Goal: Information Seeking & Learning: Learn about a topic

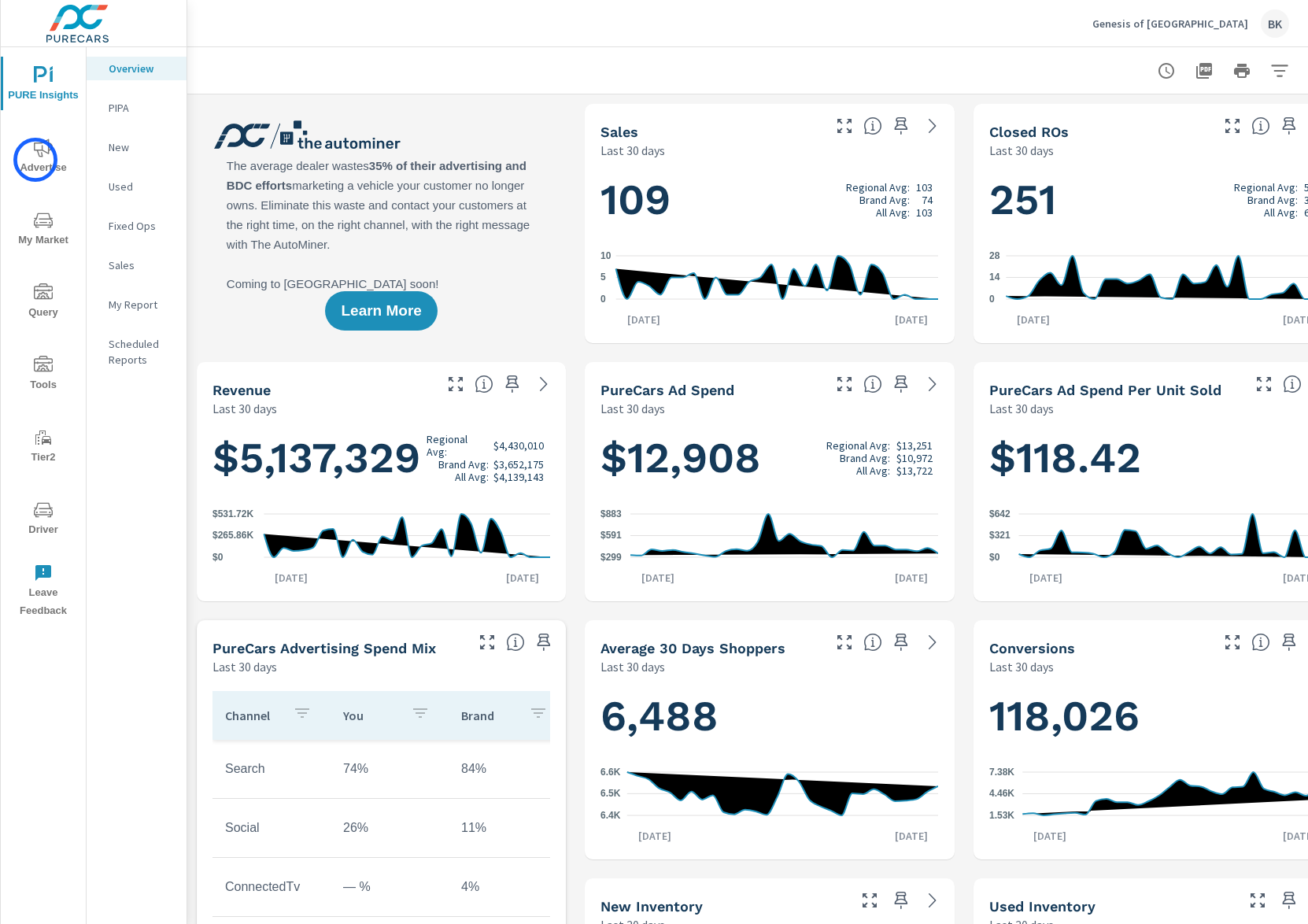
click at [36, 160] on span "Advertise" at bounding box center [43, 157] width 76 height 38
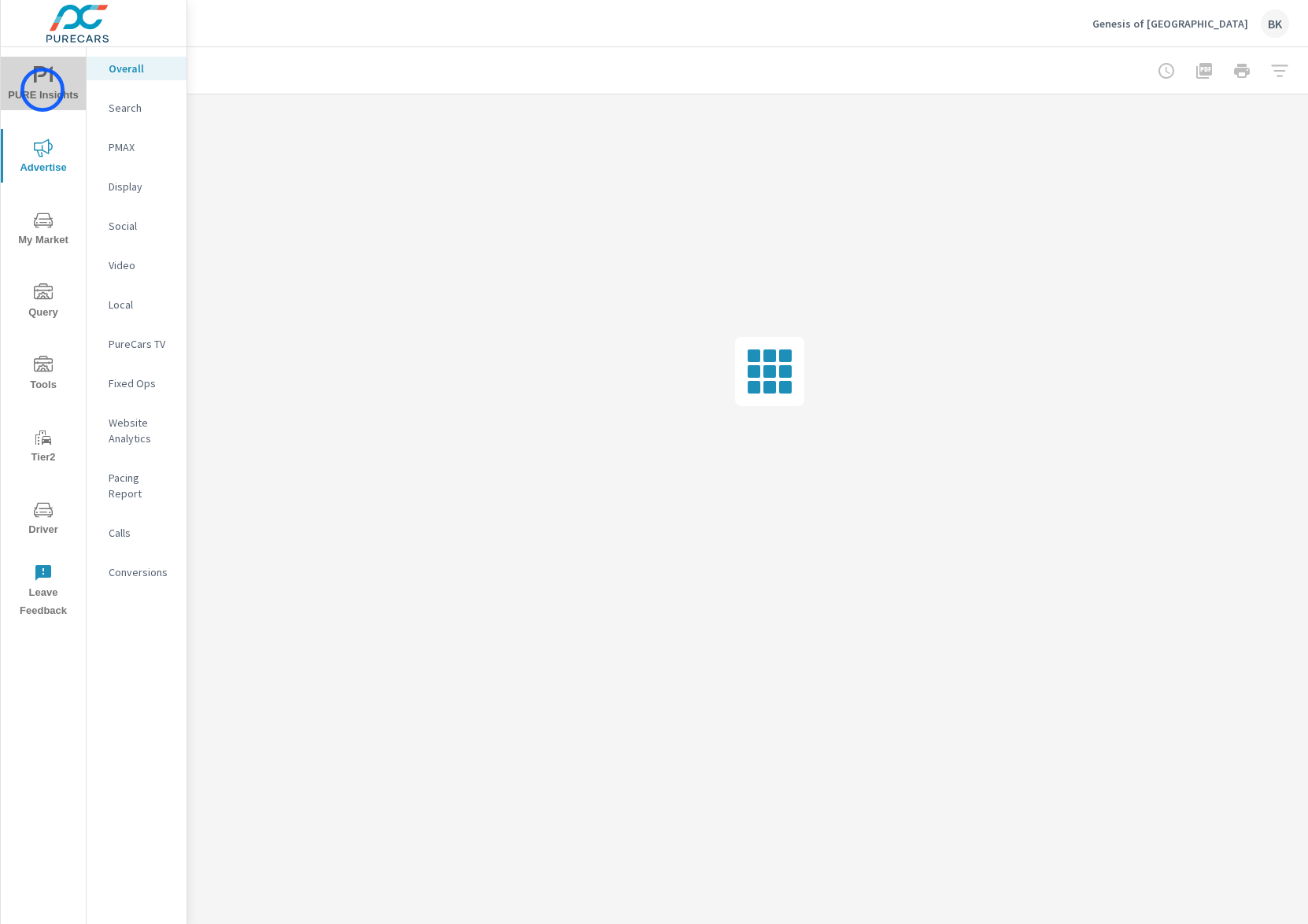
click at [42, 90] on span "PURE Insights" at bounding box center [43, 85] width 76 height 38
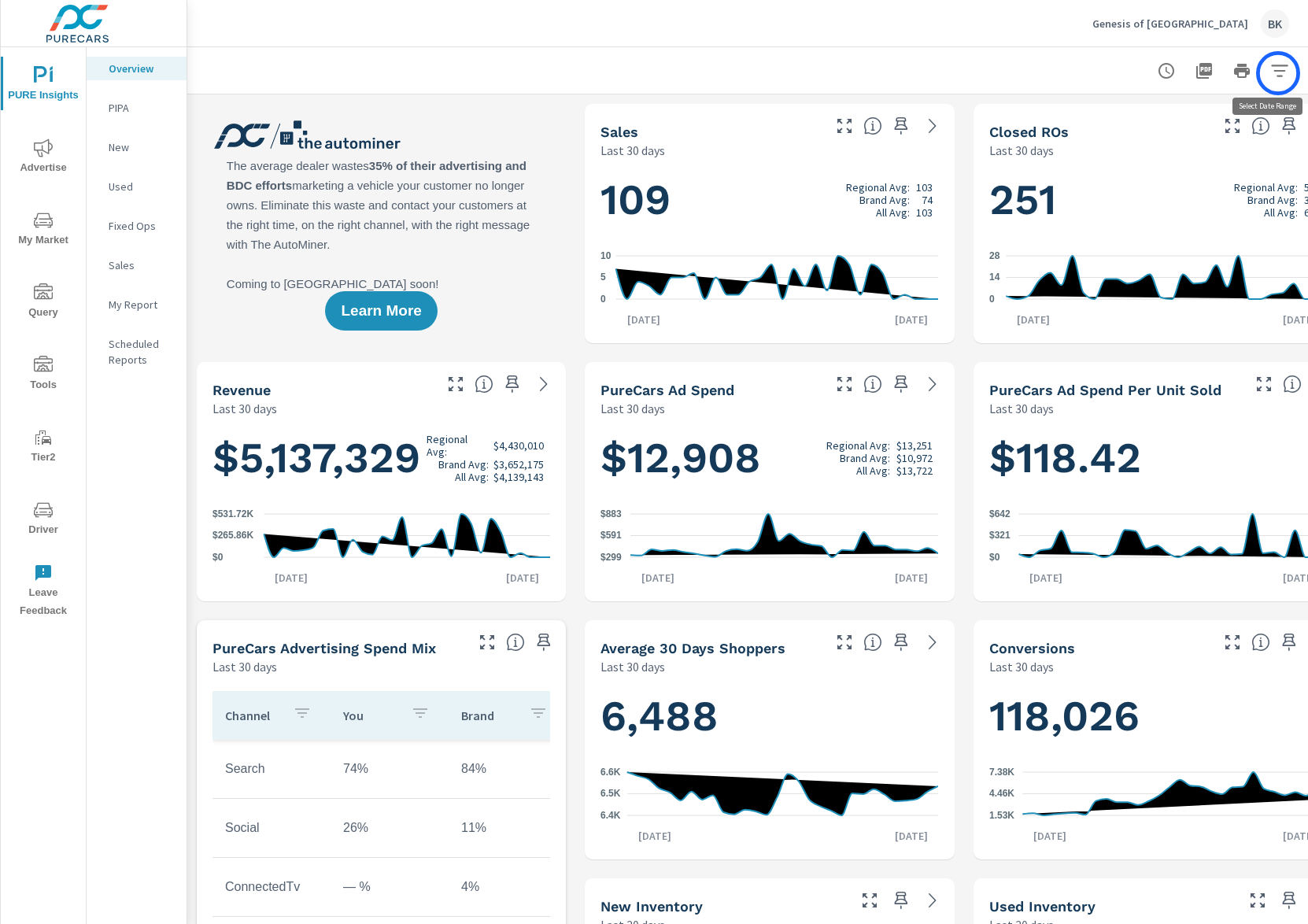
scroll to position [0, 44]
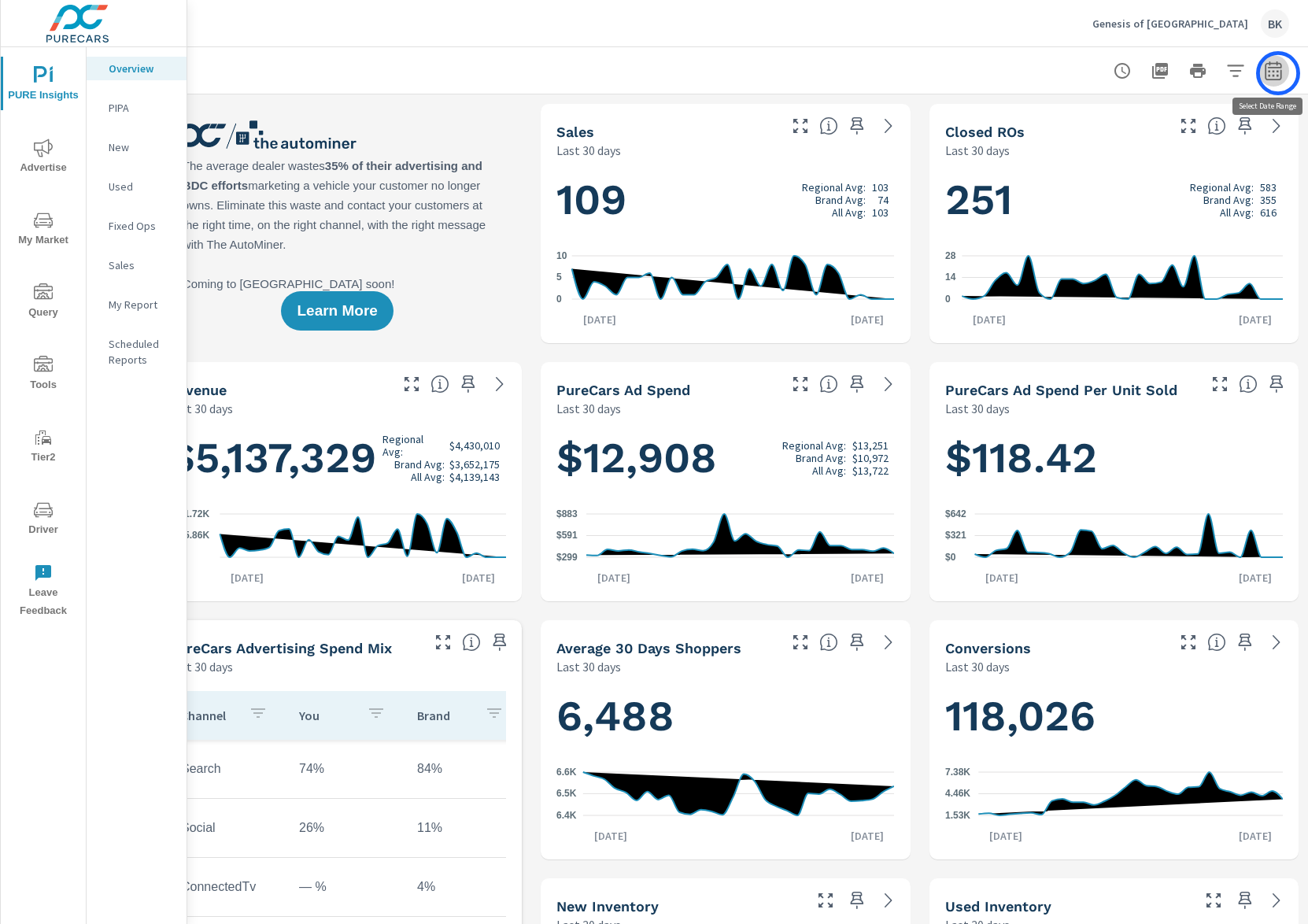
click at [1278, 73] on icon "button" at bounding box center [1273, 71] width 19 height 19
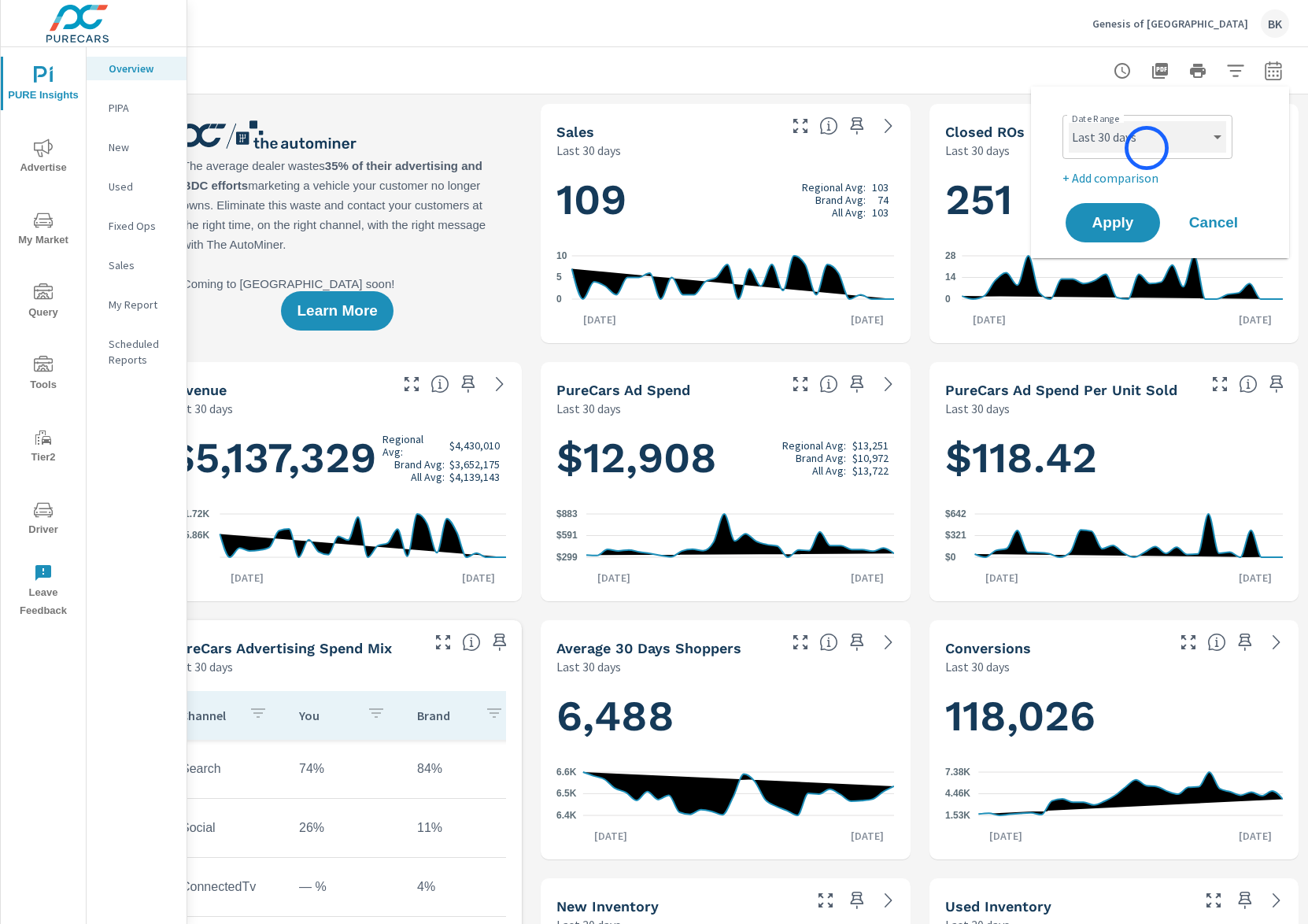
click at [1147, 148] on select "Custom Yesterday Last week Last 7 days Last 14 days Last 30 days Last 45 days L…" at bounding box center [1148, 136] width 157 height 32
click at [1069, 121] on select "Custom Yesterday Last week Last 7 days Last 14 days Last 30 days Last 45 days L…" at bounding box center [1148, 136] width 157 height 32
select select "custom"
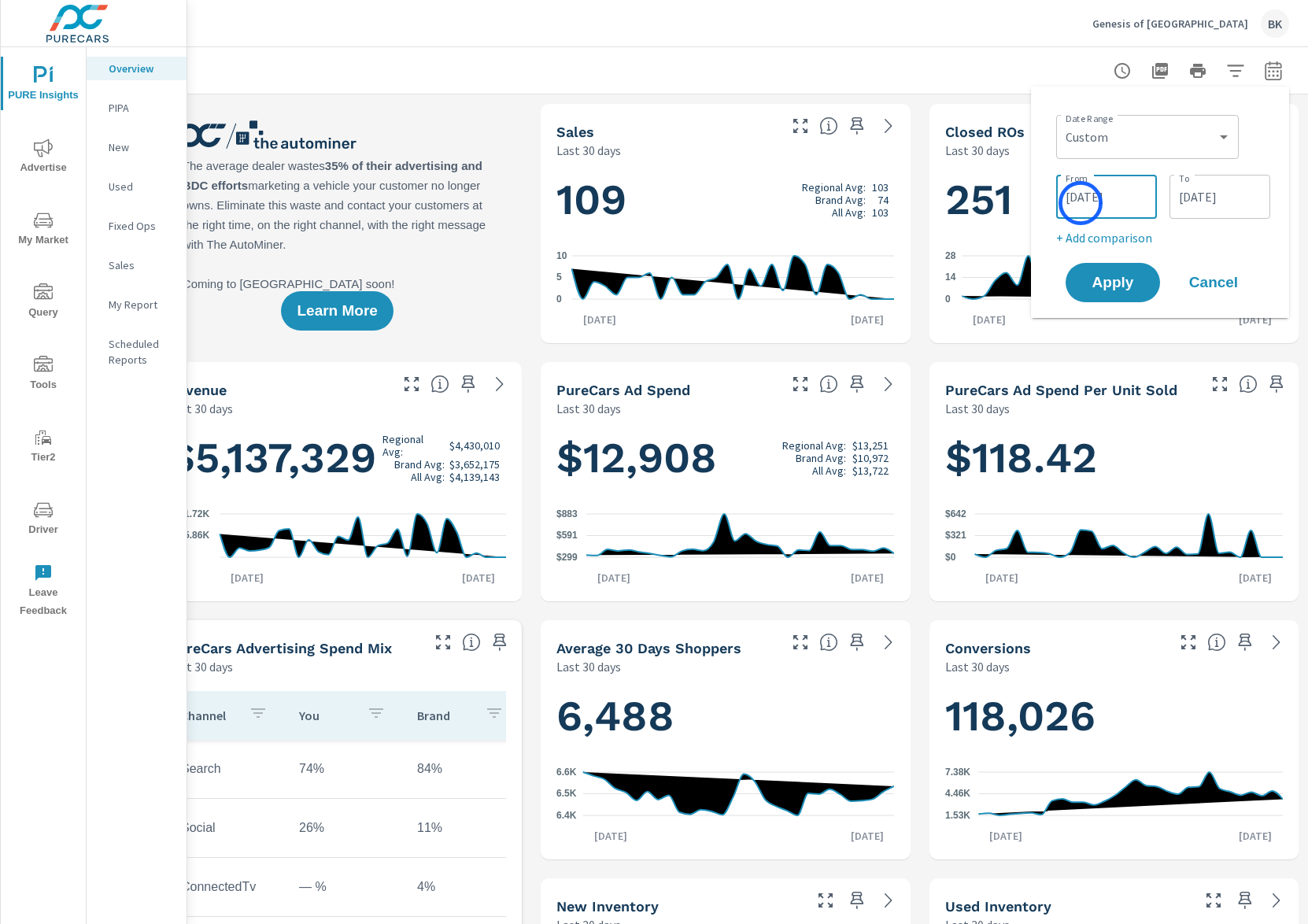
click at [1081, 203] on input "08/09/2025" at bounding box center [1106, 197] width 88 height 32
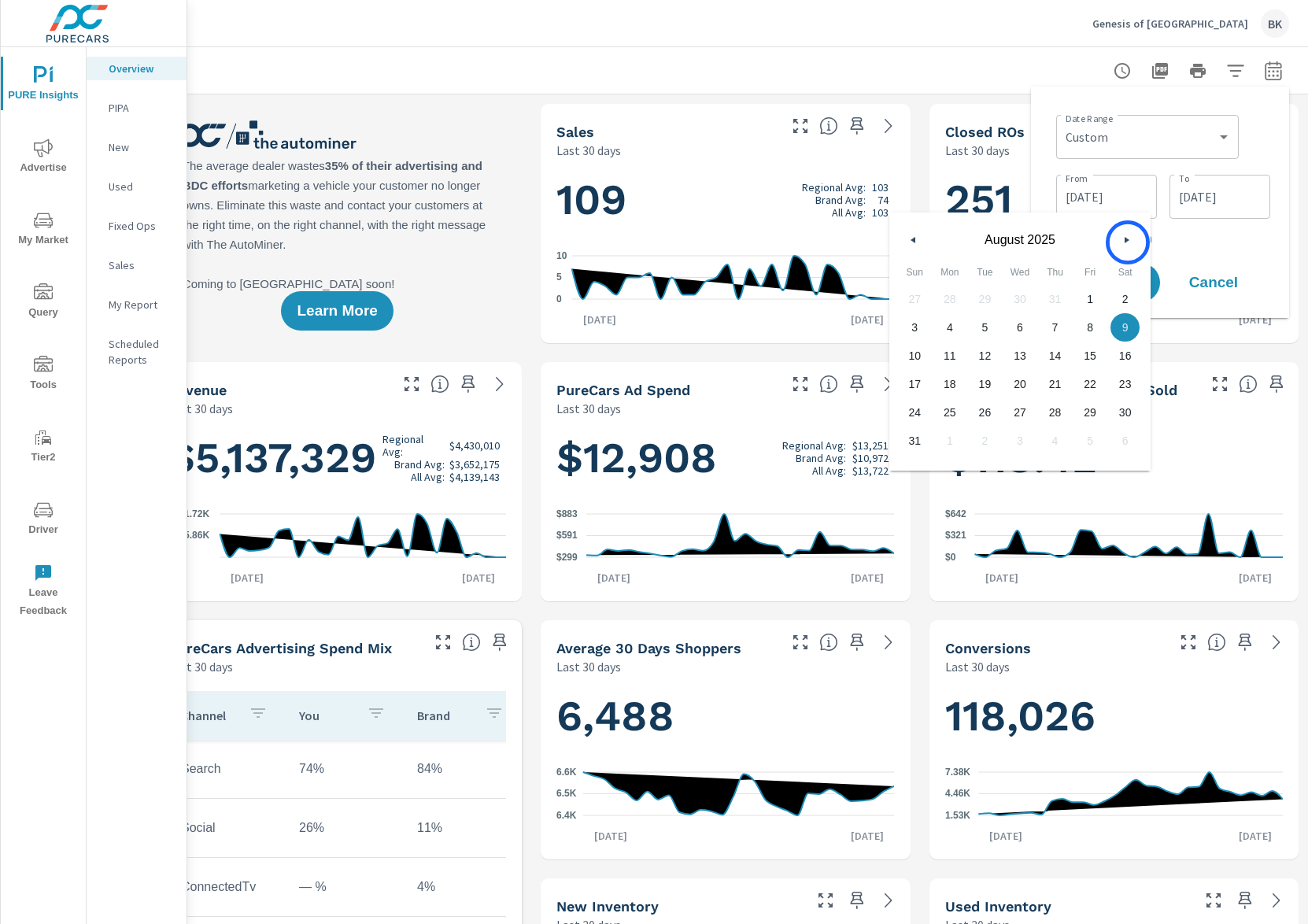
click at [1130, 243] on icon "button" at bounding box center [1129, 240] width 8 height 7
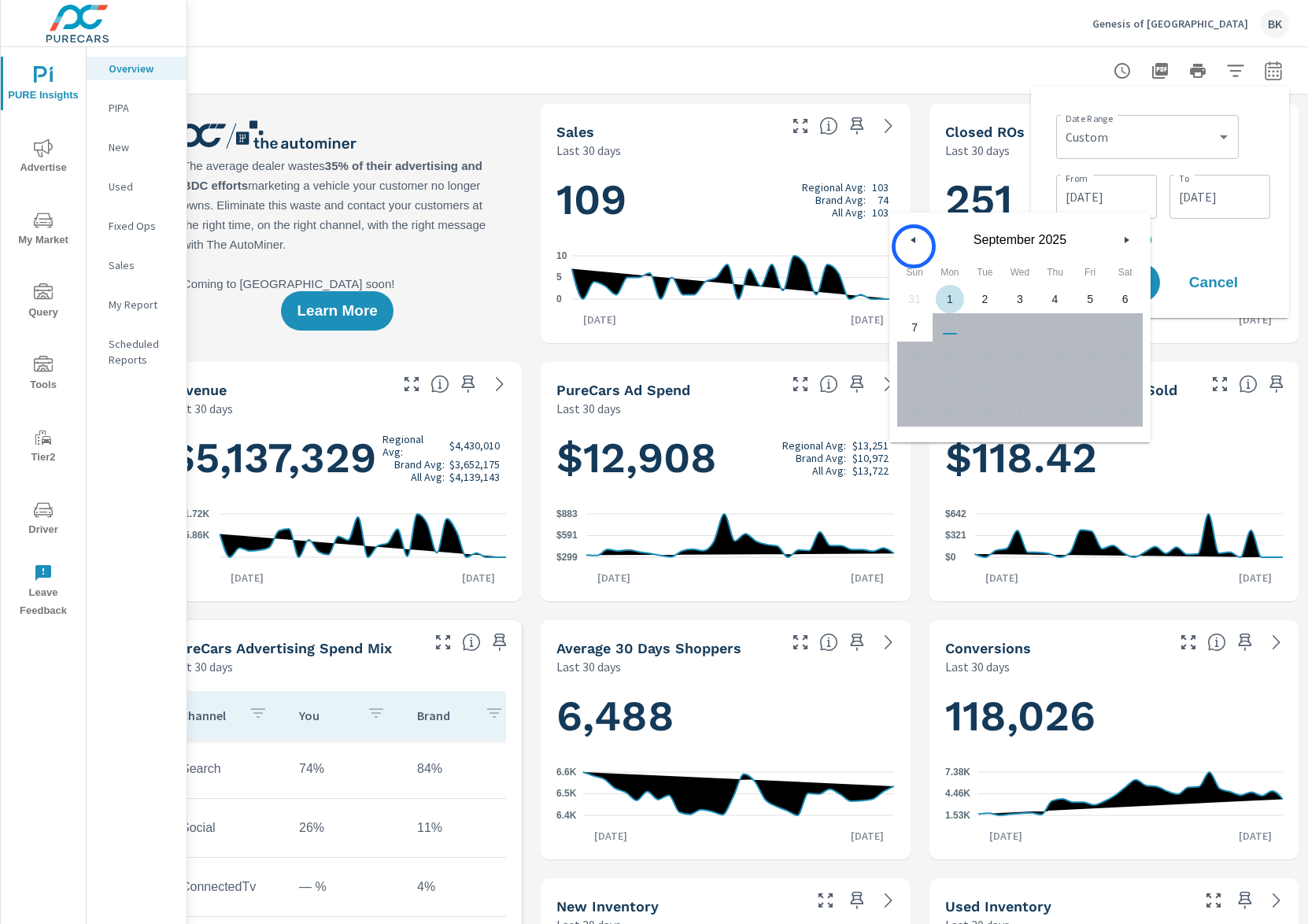
click at [914, 247] on button "button" at bounding box center [915, 240] width 19 height 19
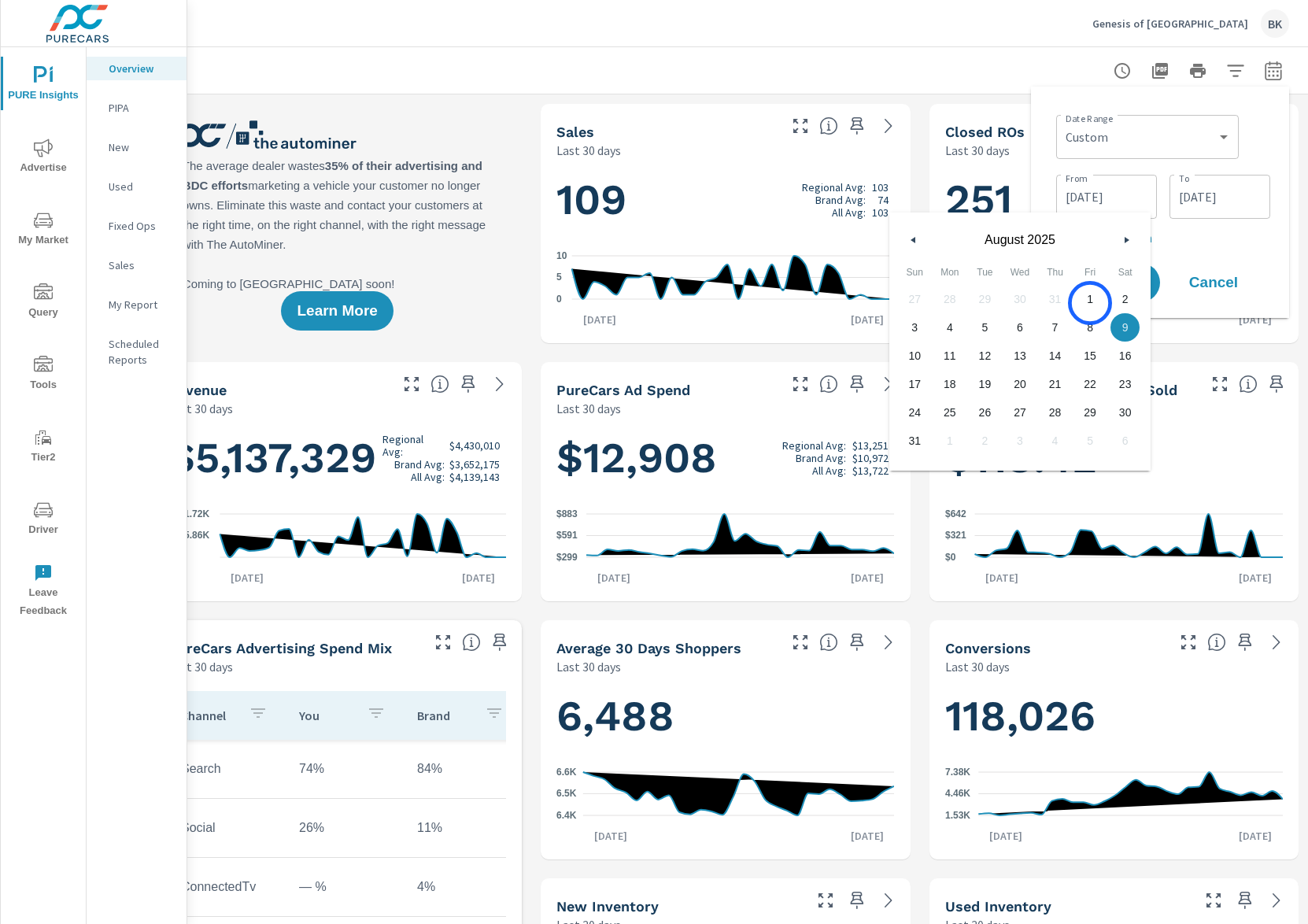
click at [1090, 303] on span "1" at bounding box center [1090, 298] width 36 height 20
type input "08/01/2025"
click at [1192, 201] on input "09/07/2025" at bounding box center [1221, 197] width 88 height 32
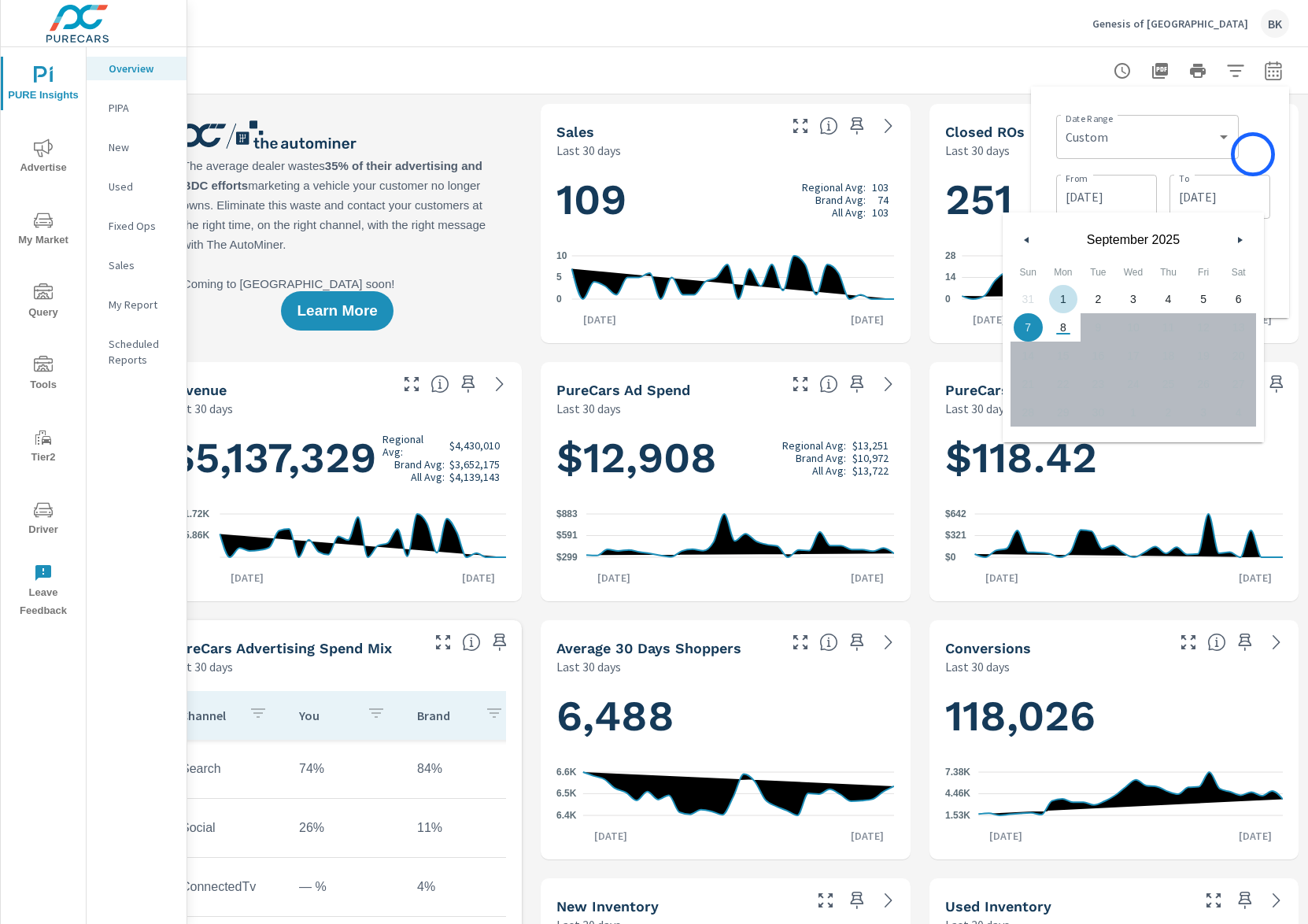
click at [1252, 154] on div "Date Range Custom Yesterday Last week Last 7 days Last 14 days Last 30 days Las…" at bounding box center [1163, 135] width 214 height 54
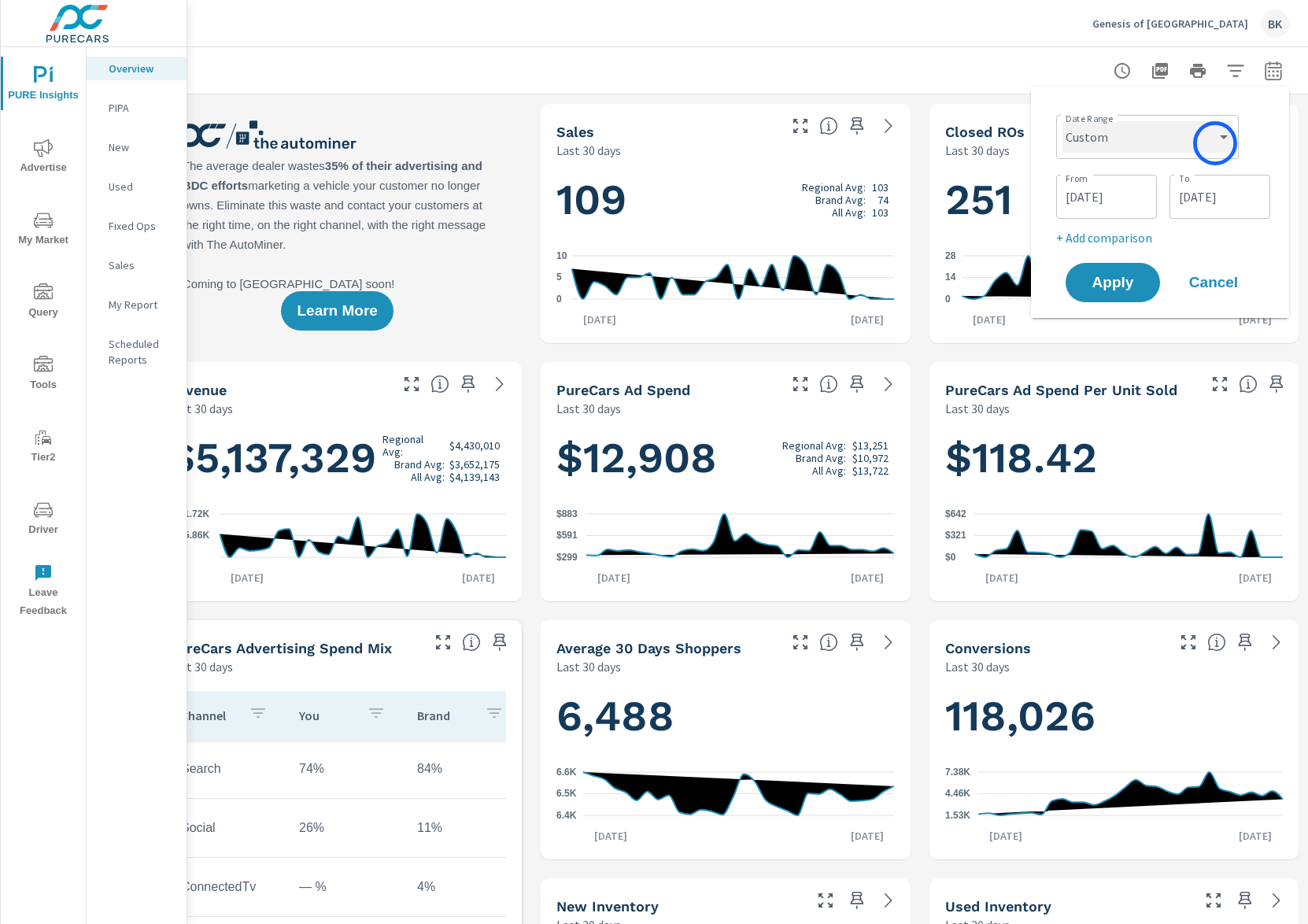
click at [1201, 140] on select "Custom Yesterday Last week Last 7 days Last 14 days Last 30 days Last 45 days L…" at bounding box center [1147, 136] width 170 height 32
click at [1062, 121] on select "Custom Yesterday Last week Last 7 days Last 14 days Last 30 days Last 45 days L…" at bounding box center [1147, 136] width 170 height 32
select select "Last month"
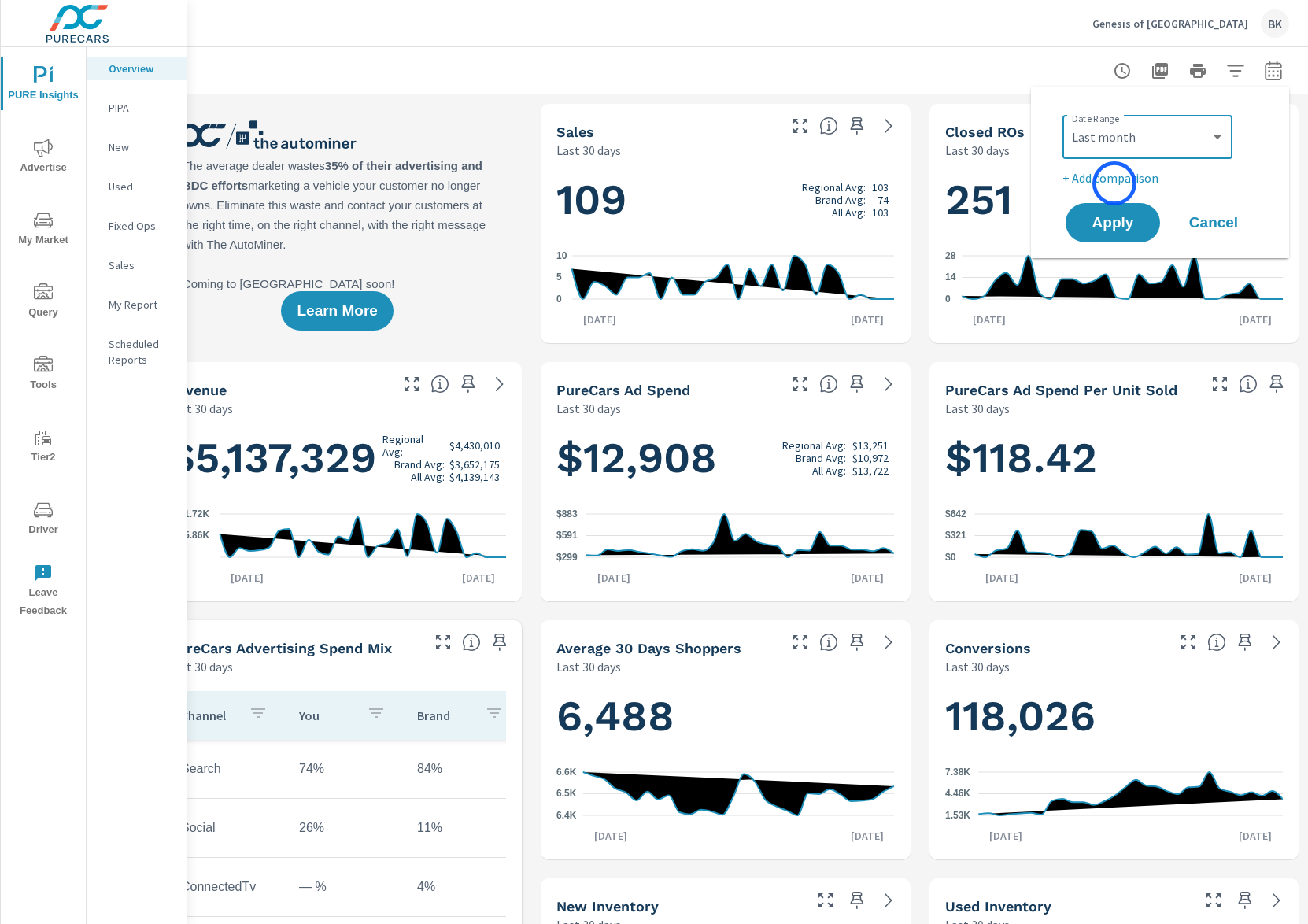
click at [1115, 183] on p "+ Add comparison" at bounding box center [1163, 178] width 202 height 19
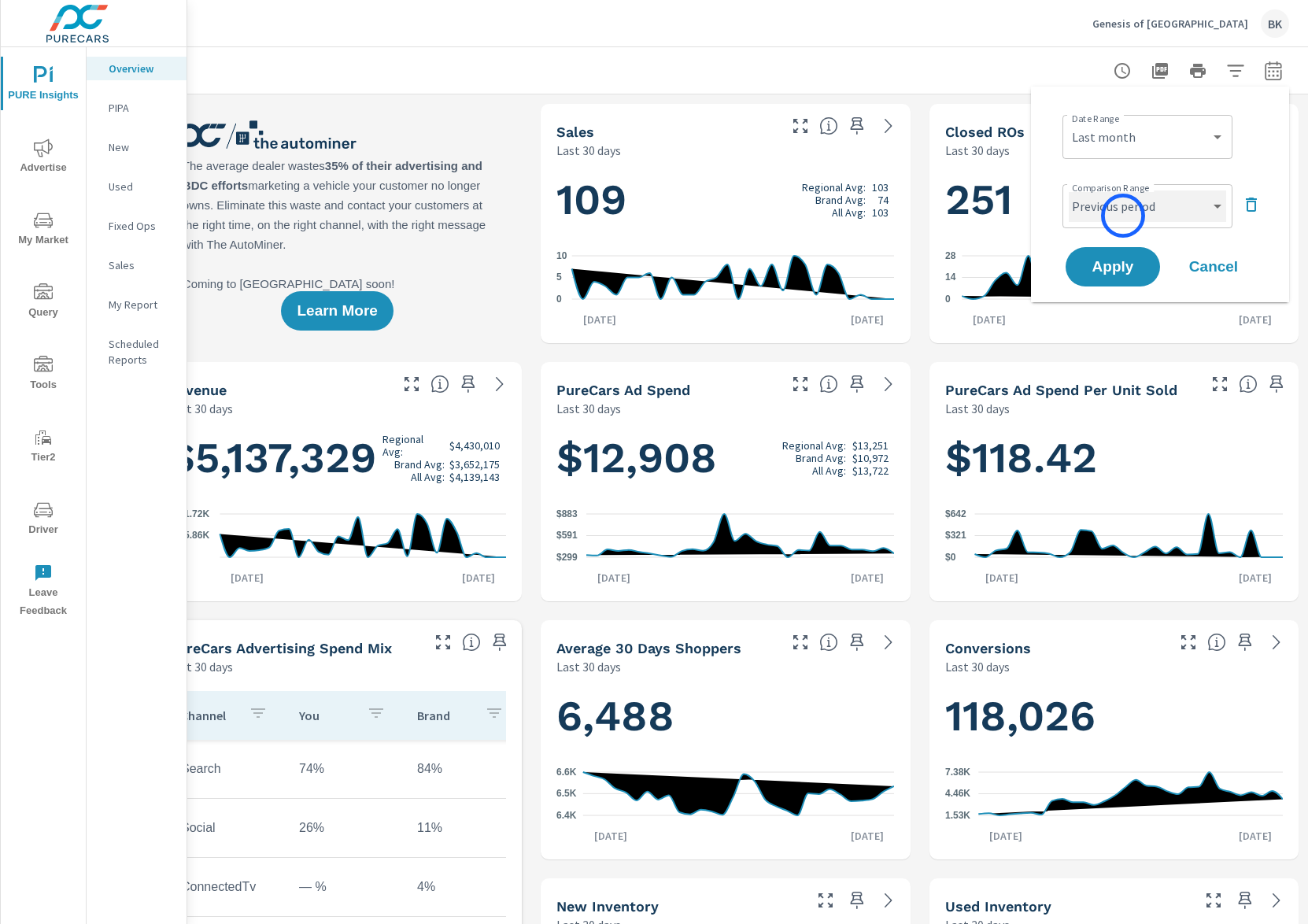
click at [1124, 216] on select "Custom Previous period Previous month Previous year" at bounding box center [1148, 206] width 157 height 32
click at [1069, 191] on select "Custom Previous period Previous month Previous year" at bounding box center [1148, 206] width 157 height 32
select select "Previous month"
click at [1117, 278] on button "Apply" at bounding box center [1113, 267] width 98 height 41
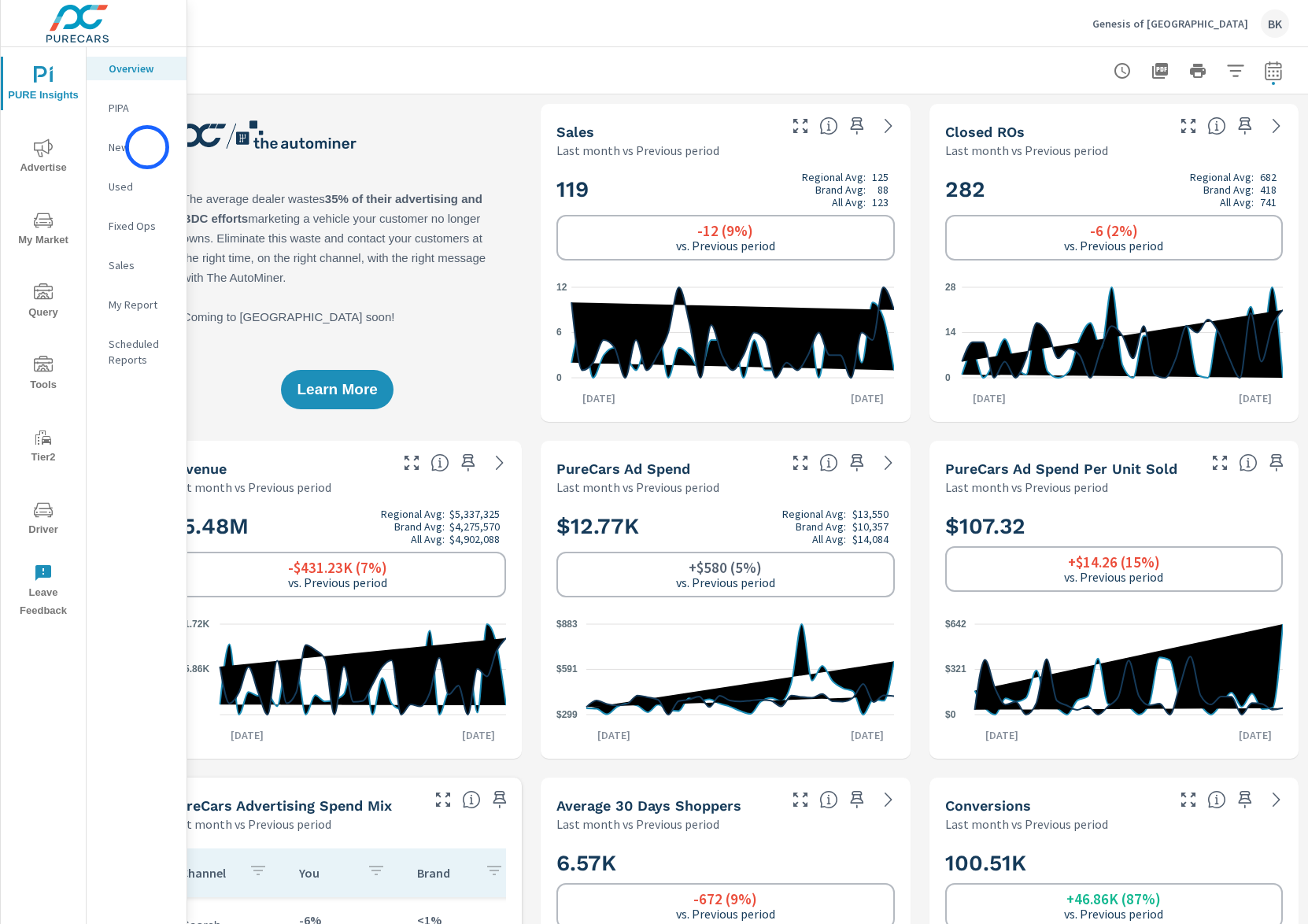
click at [147, 147] on p "New" at bounding box center [141, 147] width 65 height 15
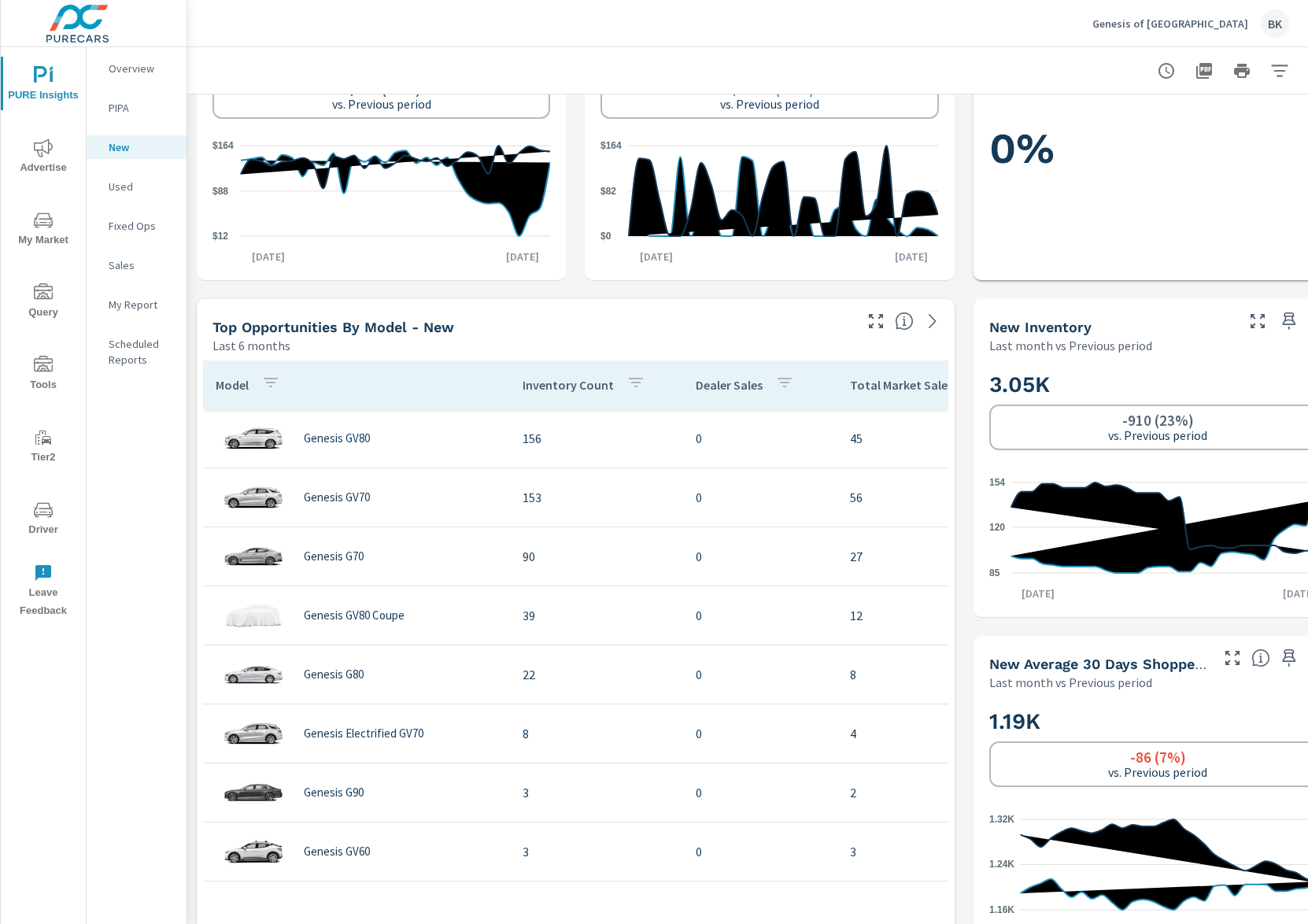
scroll to position [479, 0]
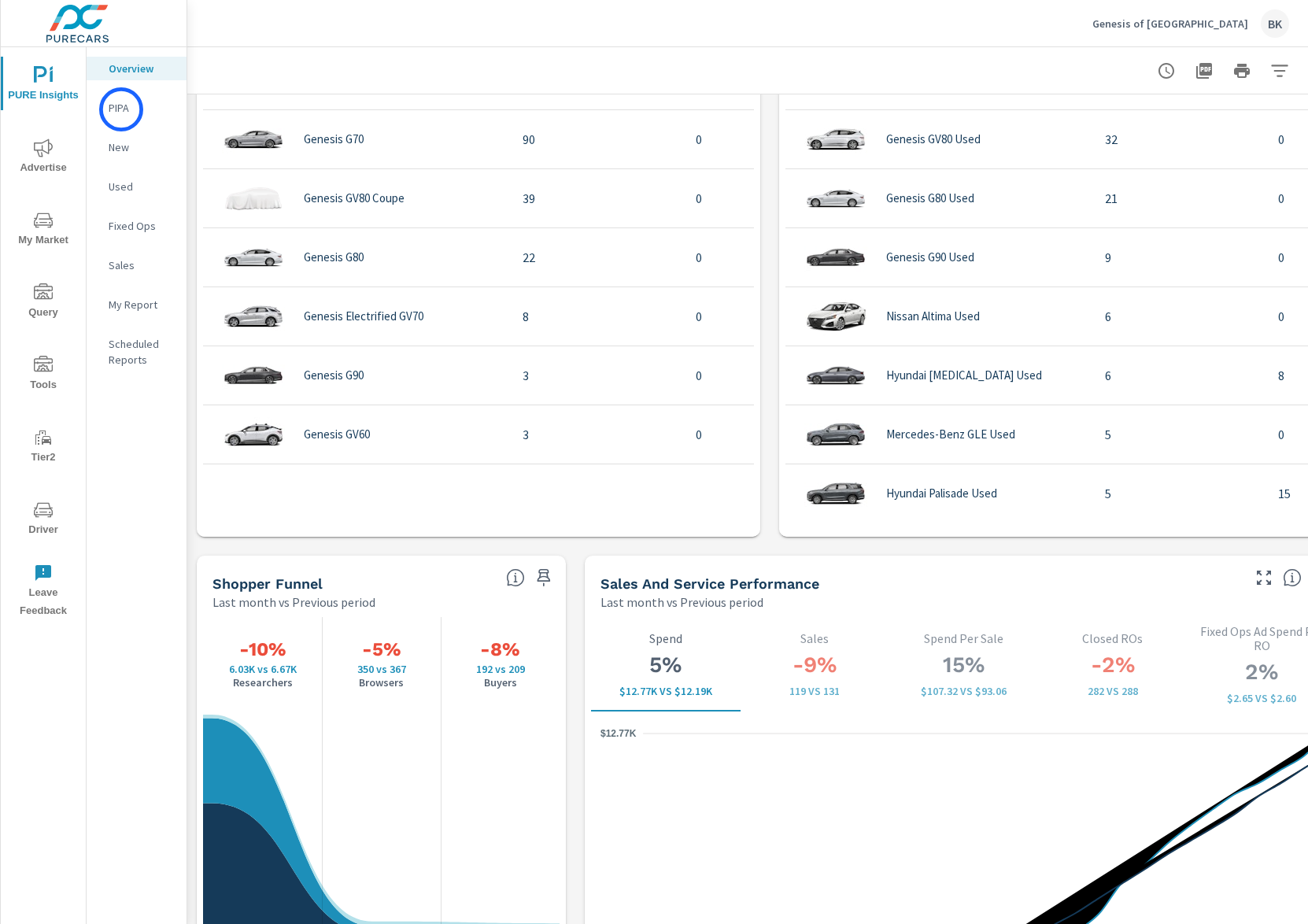
scroll to position [1525, 0]
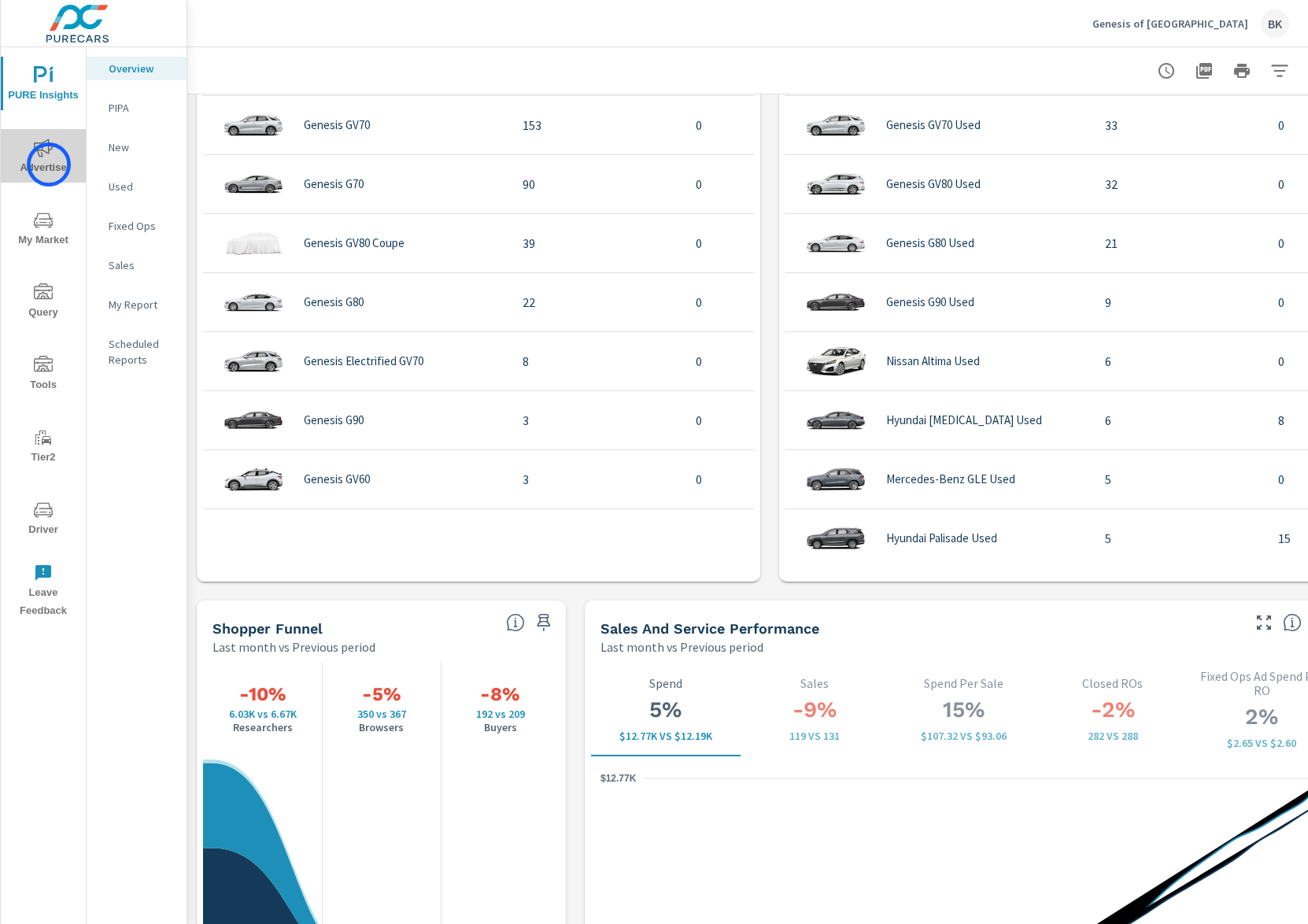
click at [49, 164] on span "Advertise" at bounding box center [43, 157] width 76 height 38
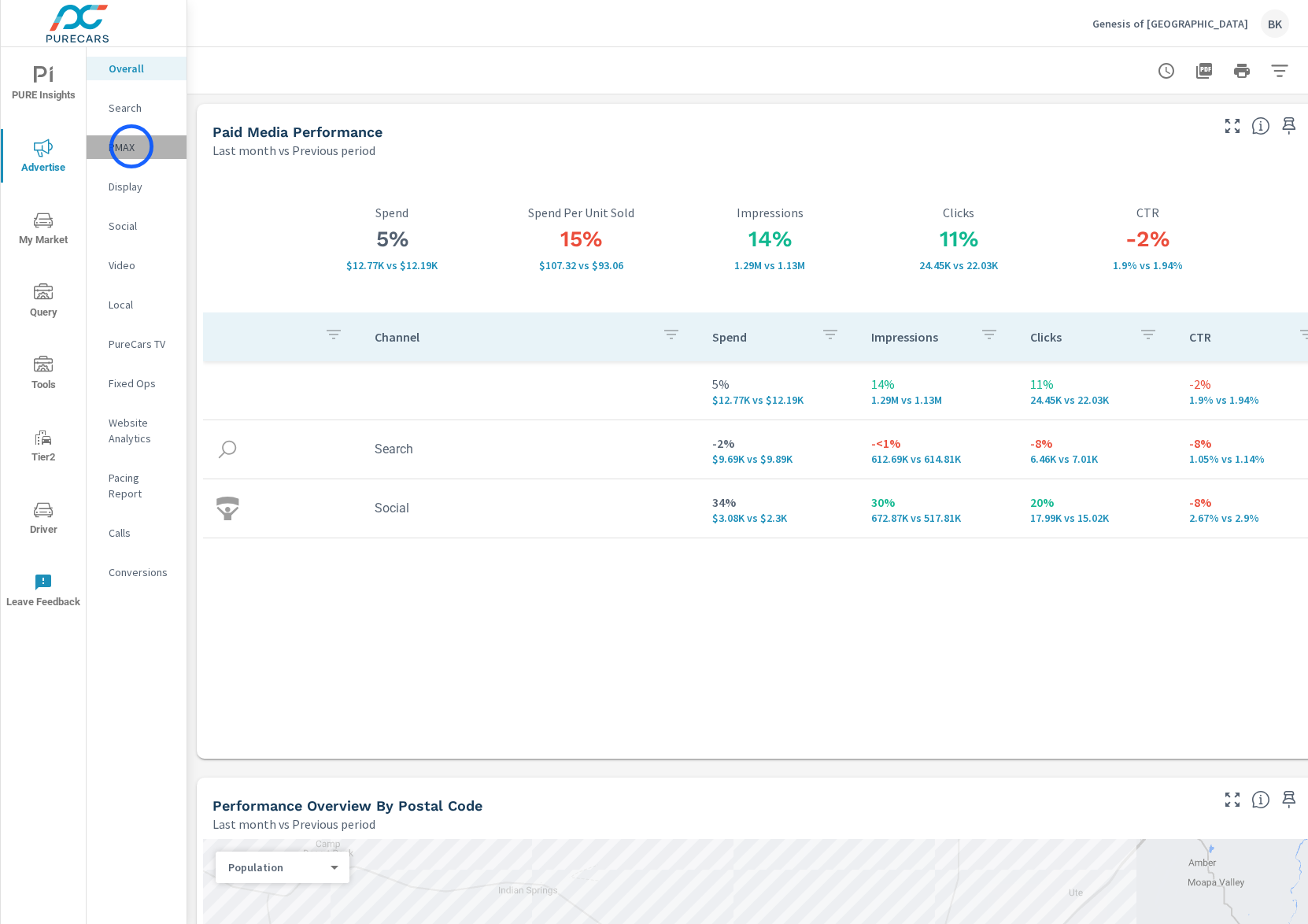
click at [131, 147] on p "PMAX" at bounding box center [141, 147] width 65 height 15
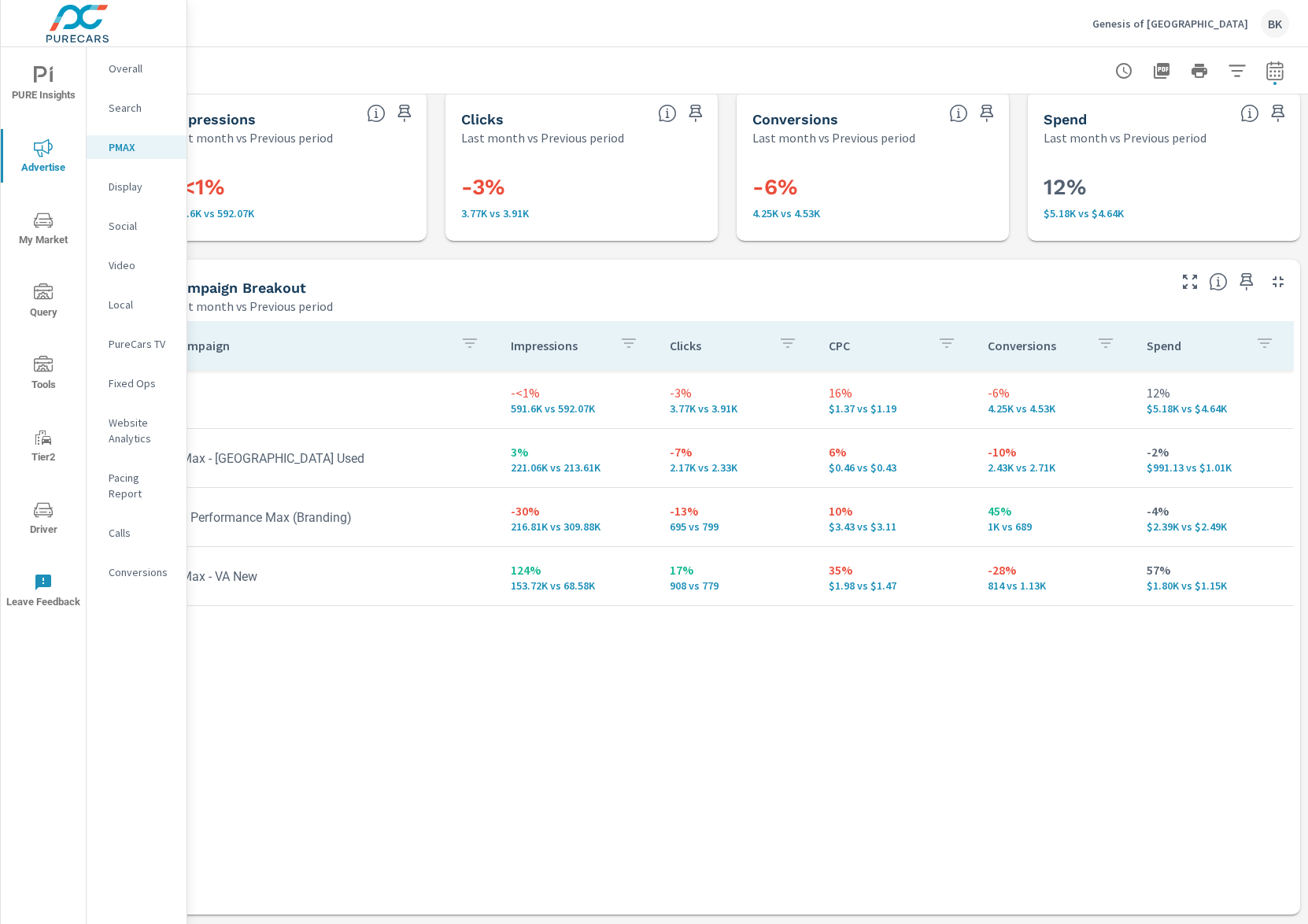
scroll to position [12, 42]
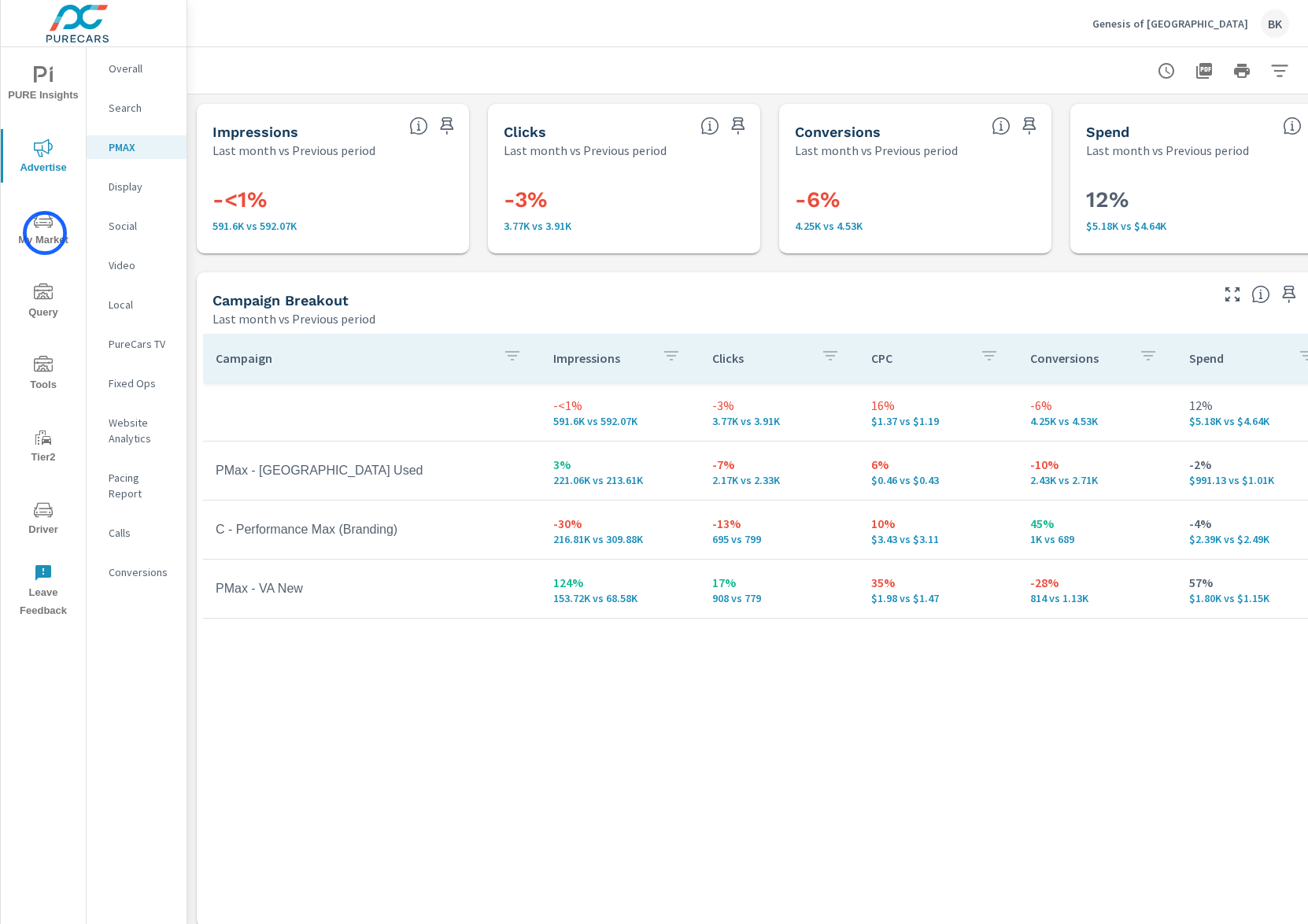
click at [45, 233] on span "My Market" at bounding box center [43, 230] width 76 height 38
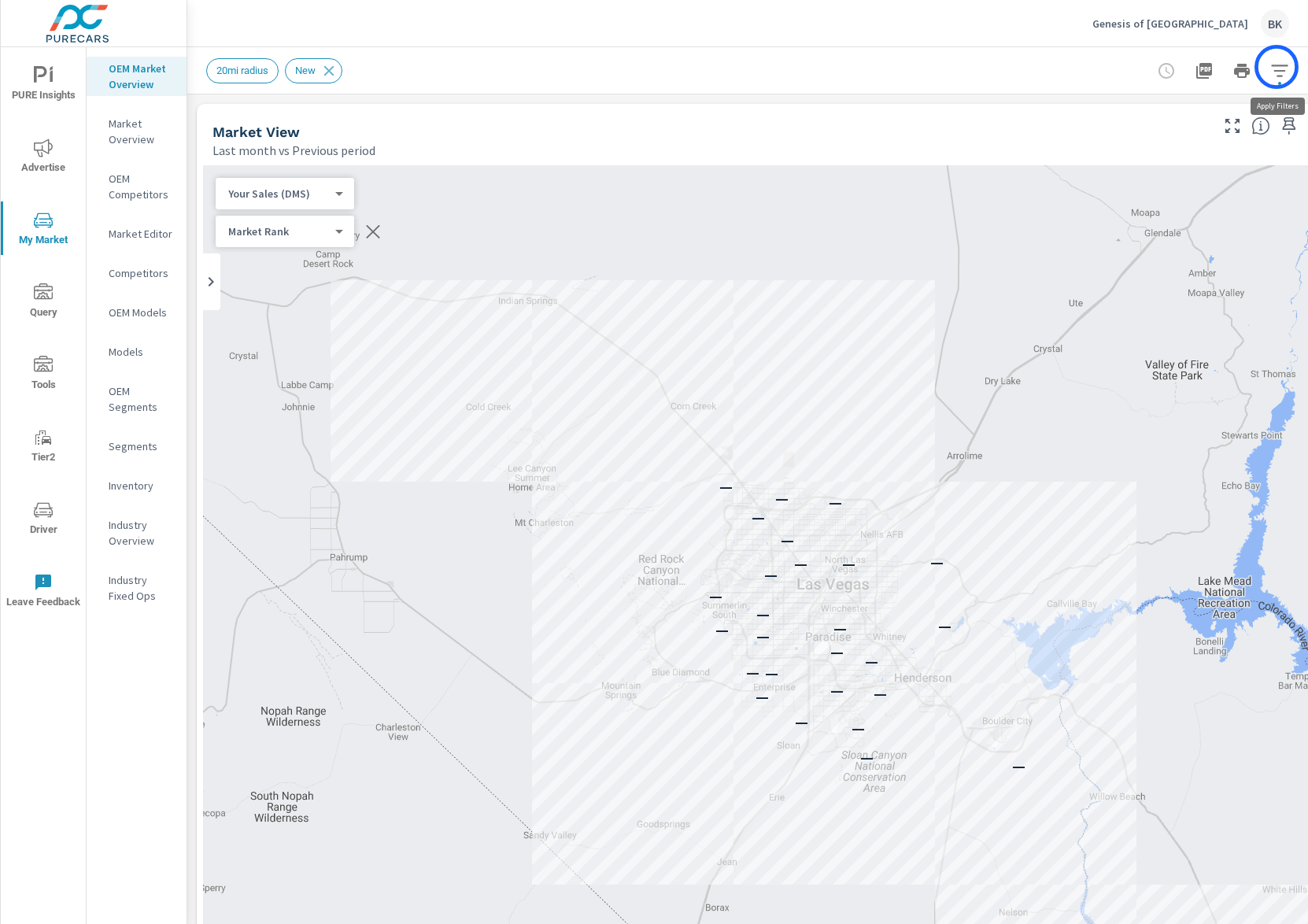
scroll to position [0, 44]
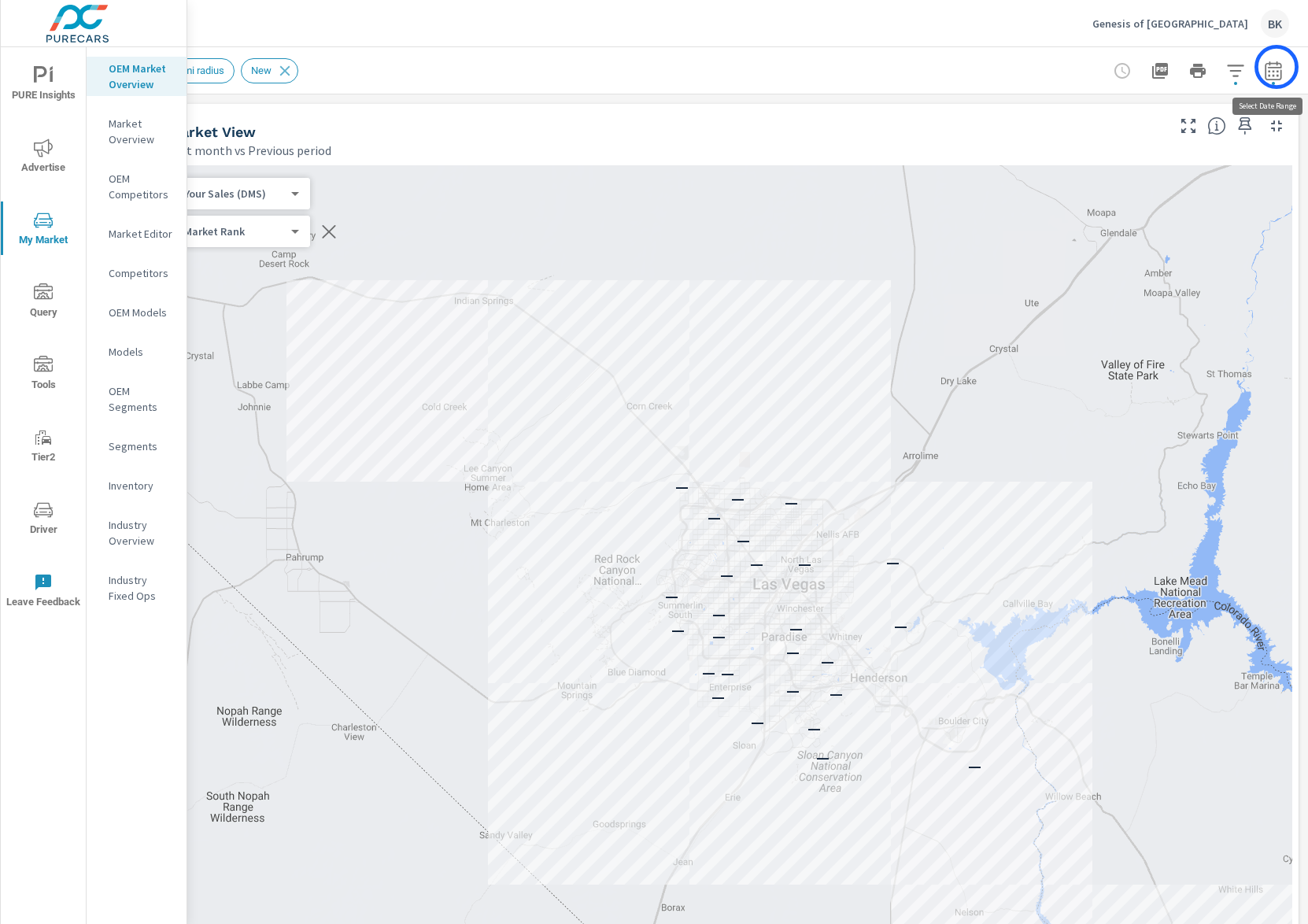
click at [1277, 67] on icon "button" at bounding box center [1272, 70] width 16 height 19
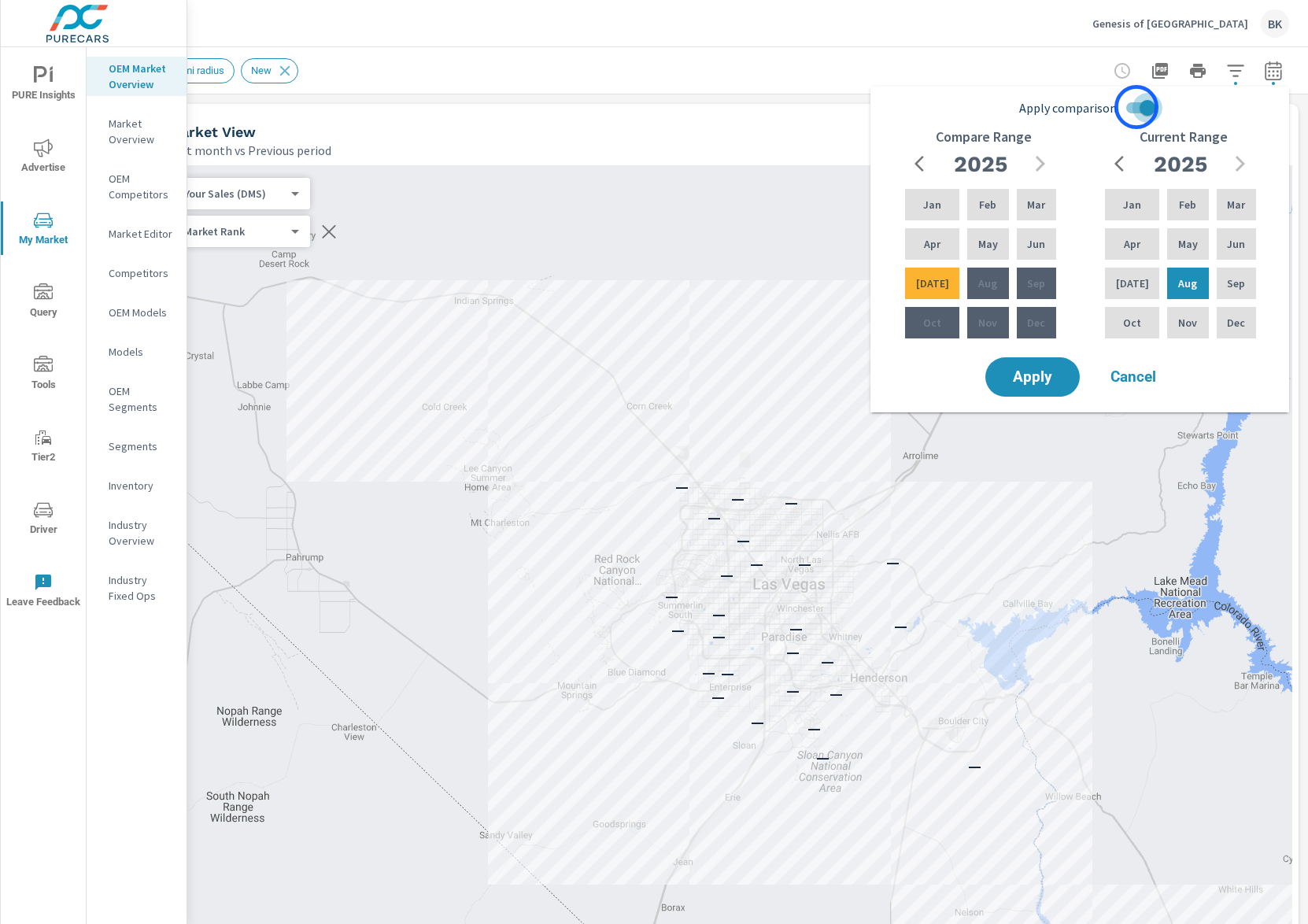
click at [1137, 107] on input "Apply comparison" at bounding box center [1148, 107] width 90 height 30
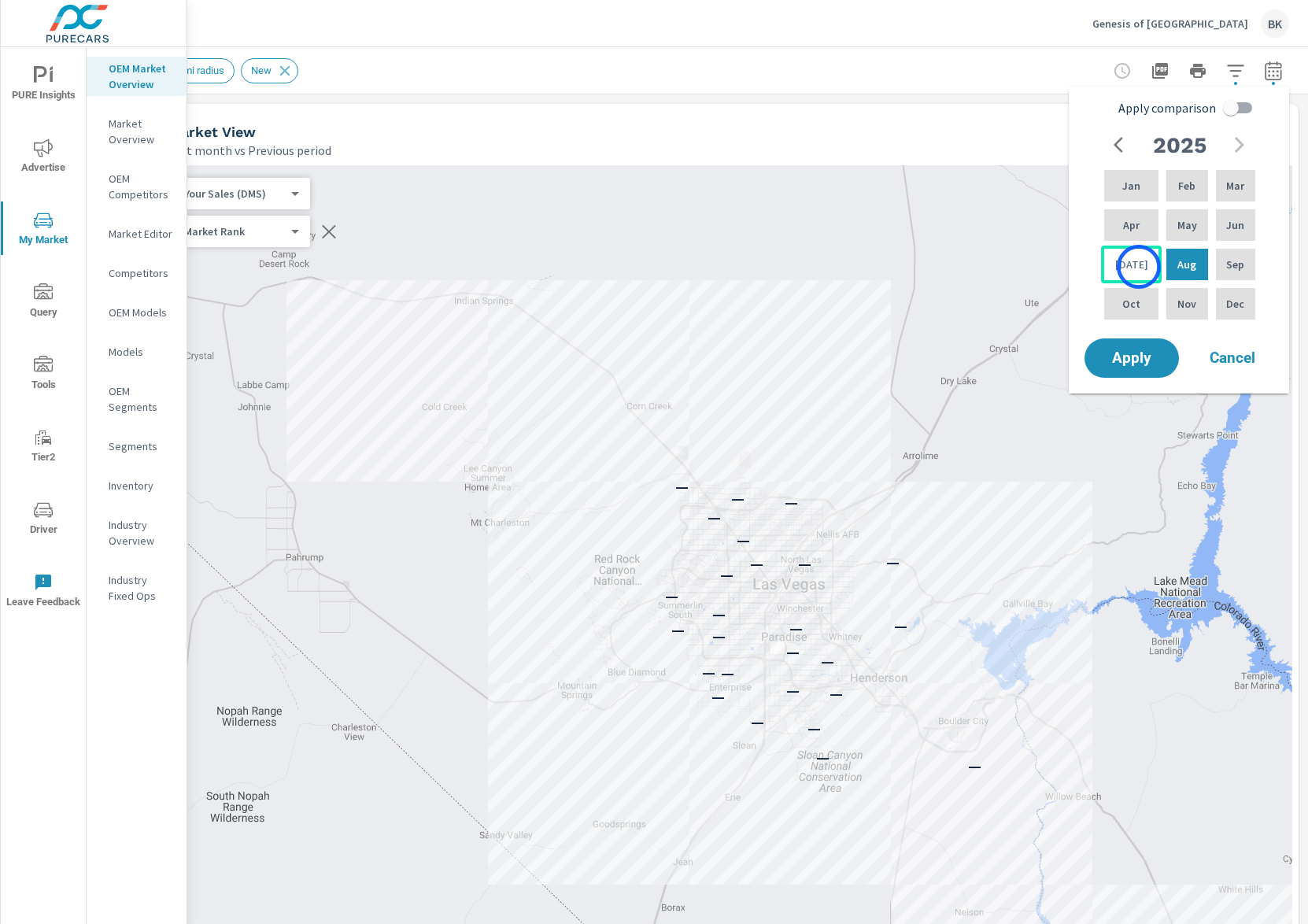
click at [1139, 267] on div "Jul" at bounding box center [1131, 264] width 60 height 37
click at [1186, 194] on div "Feb" at bounding box center [1186, 185] width 47 height 37
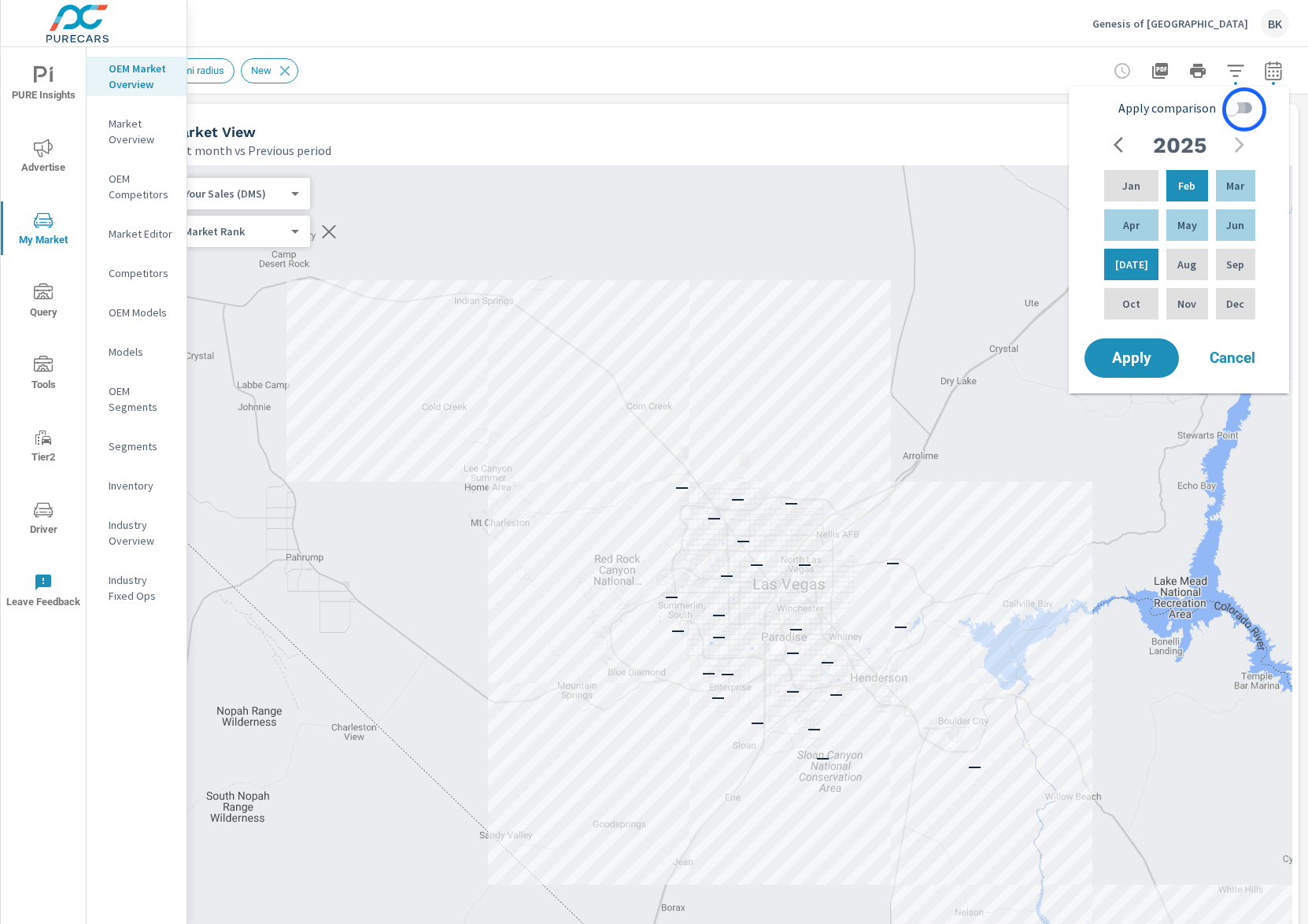
click at [1245, 109] on input "Apply comparison" at bounding box center [1231, 107] width 90 height 30
checkbox input "true"
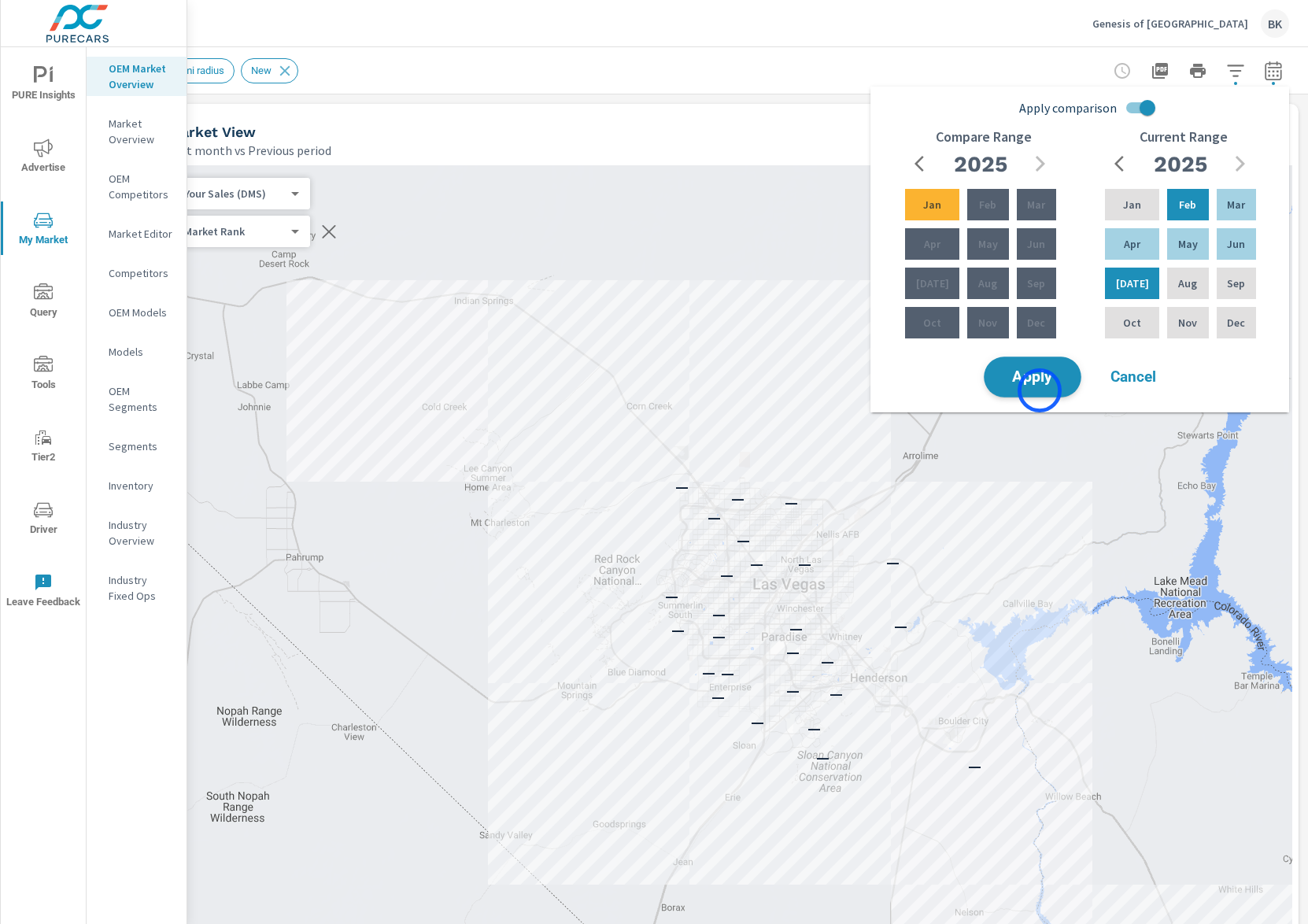
click at [1040, 391] on button "Apply" at bounding box center [1033, 377] width 98 height 41
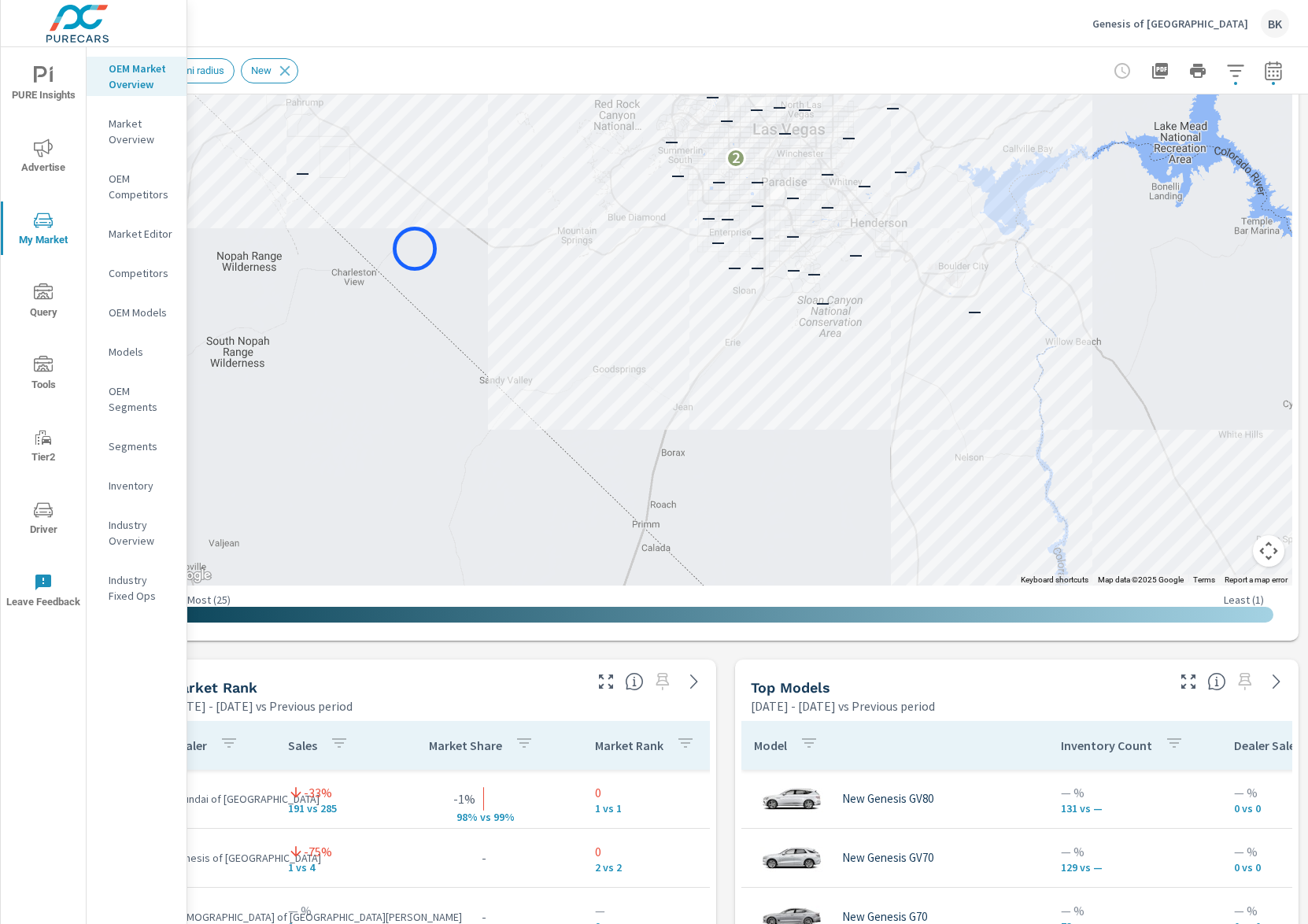
scroll to position [353, 44]
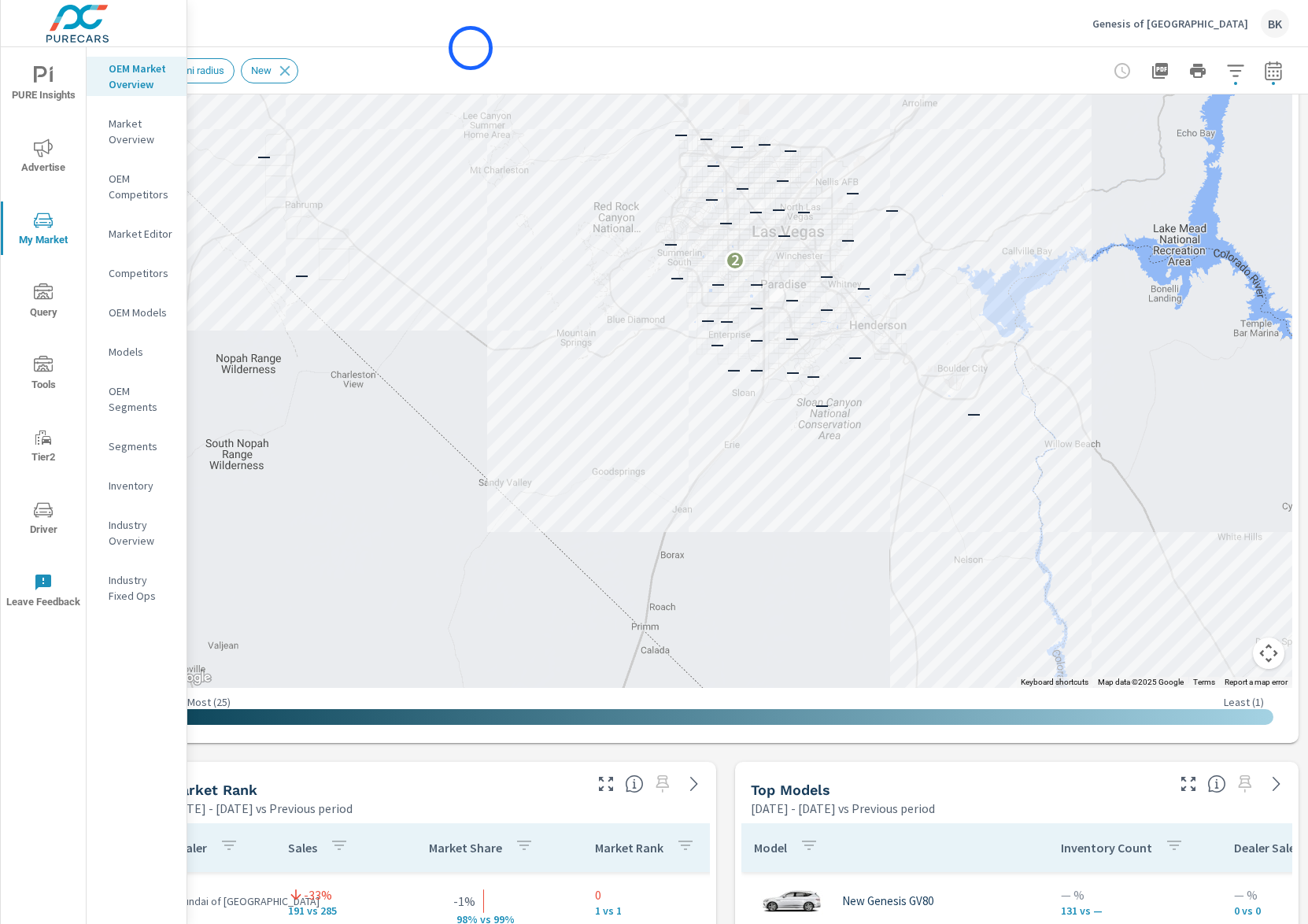
scroll to position [353, 0]
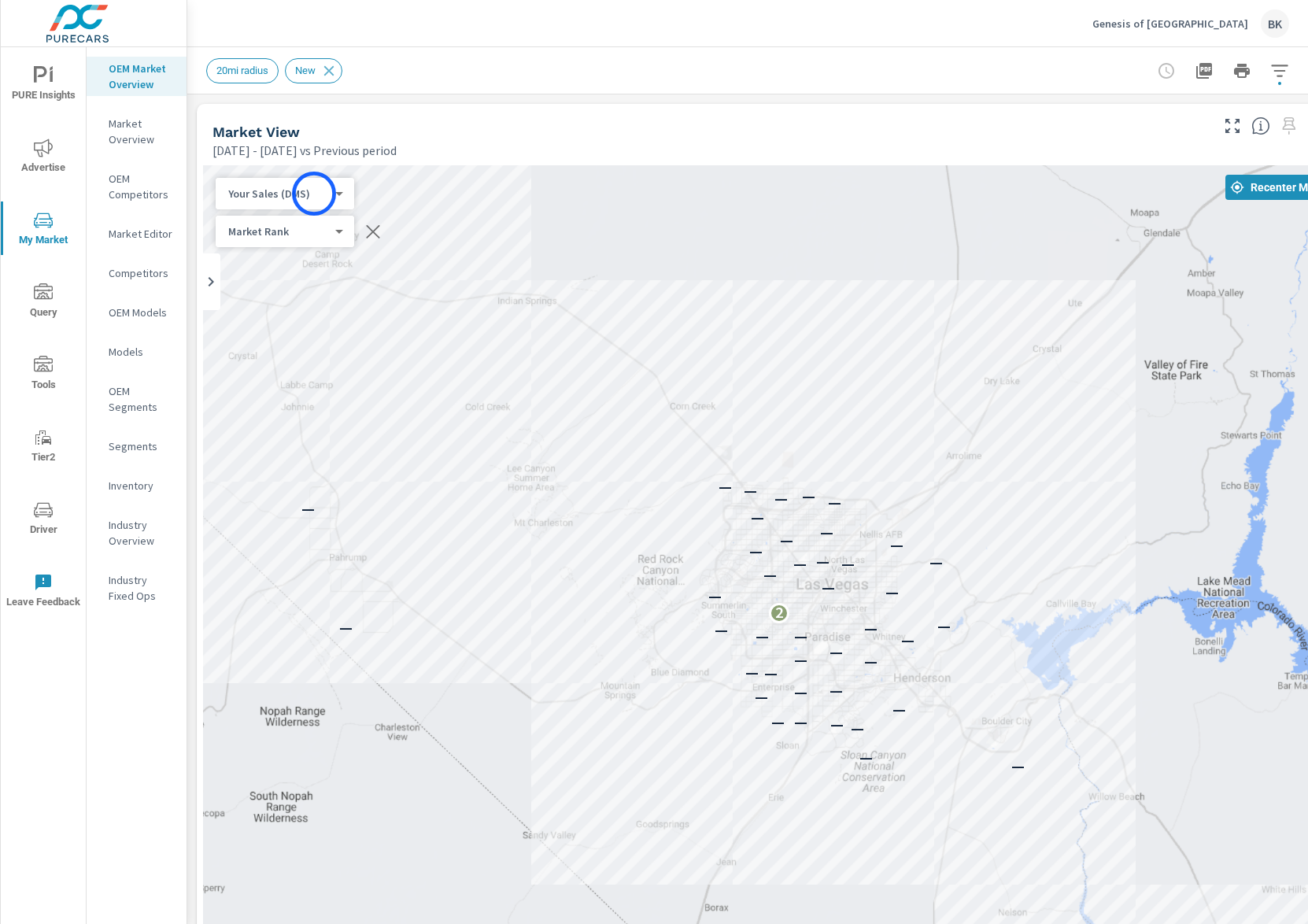
click at [314, 194] on body "PURE Insights Advertise My Market Query Tools Tier2 Driver Leave Feedback OEM M…" at bounding box center [654, 470] width 1308 height 941
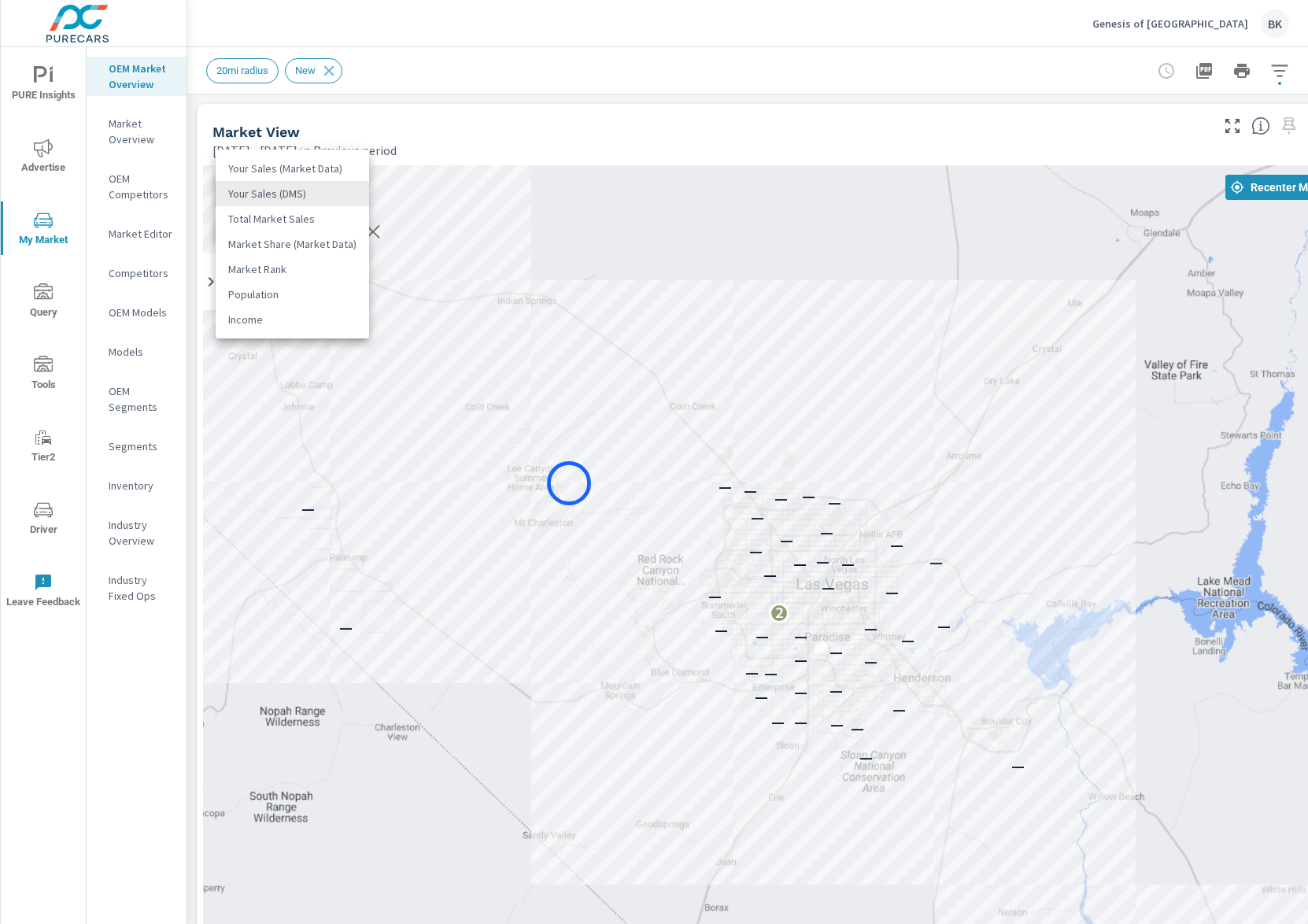
drag, startPoint x: 1044, startPoint y: 374, endPoint x: 813, endPoint y: 398, distance: 232.2
click at [576, 478] on div at bounding box center [654, 462] width 1308 height 924
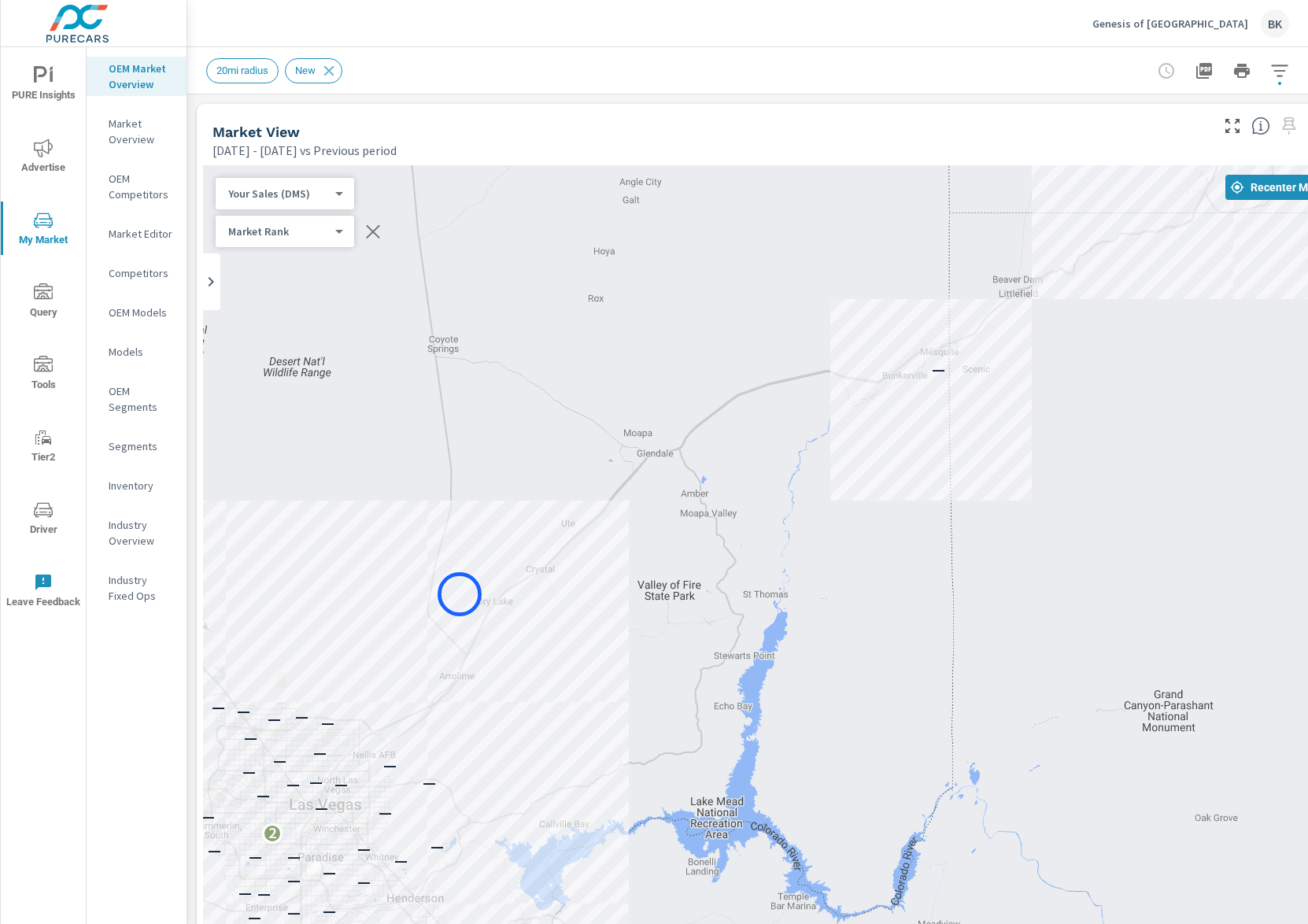
drag, startPoint x: 916, startPoint y: 386, endPoint x: 470, endPoint y: 588, distance: 489.6
click at [460, 594] on div "— — — — — — — — — — — — — — — — — — — — — — — 2 — — — — — — — — — — — — — — — —…" at bounding box center [770, 603] width 1133 height 875
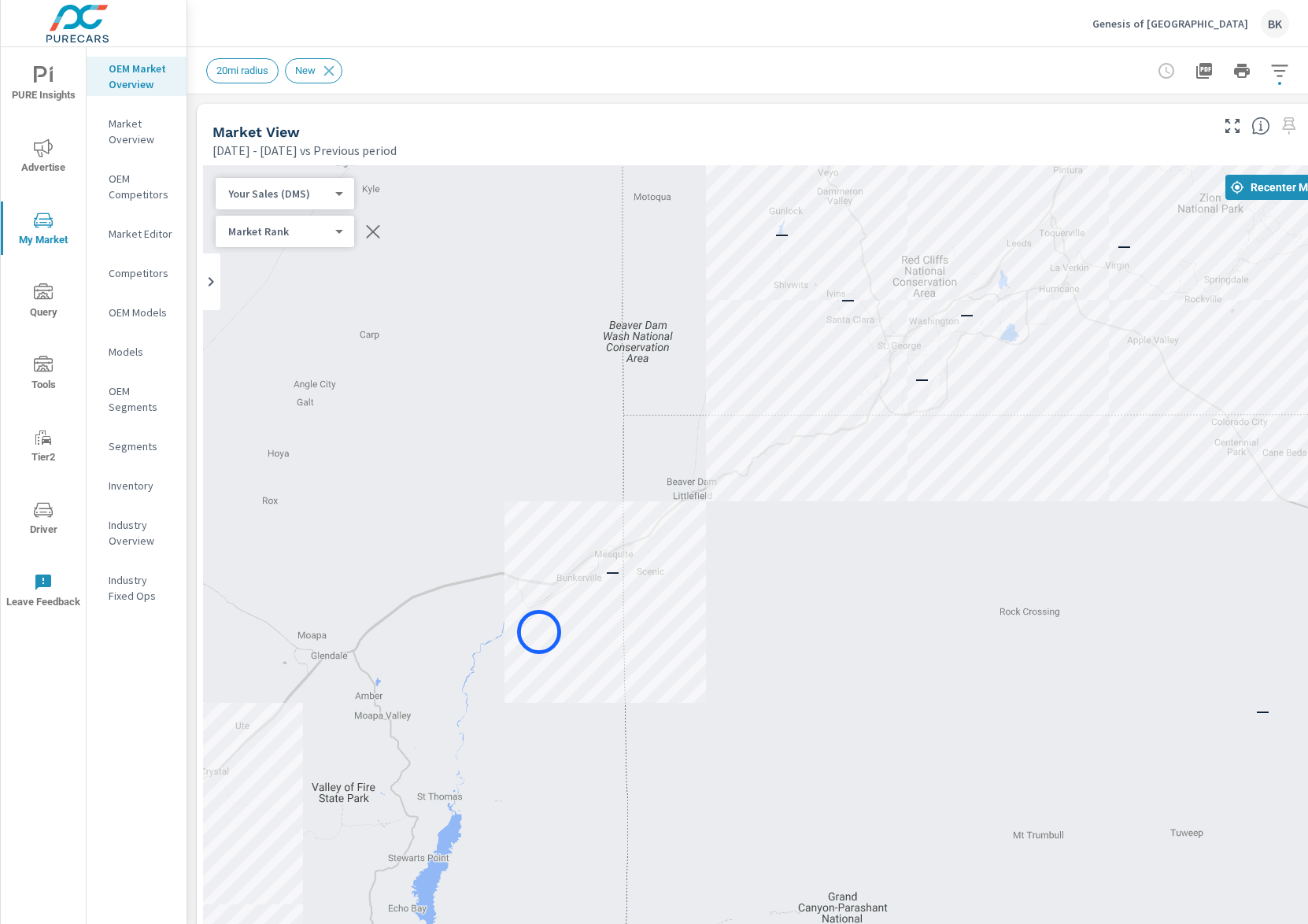
drag, startPoint x: 777, startPoint y: 475, endPoint x: 539, endPoint y: 632, distance: 285.1
click at [539, 632] on div "— — — — — — — — — — — — — — — — — — — — — 2 — — — — — — — — — — — — — — — — — —…" at bounding box center [770, 603] width 1133 height 875
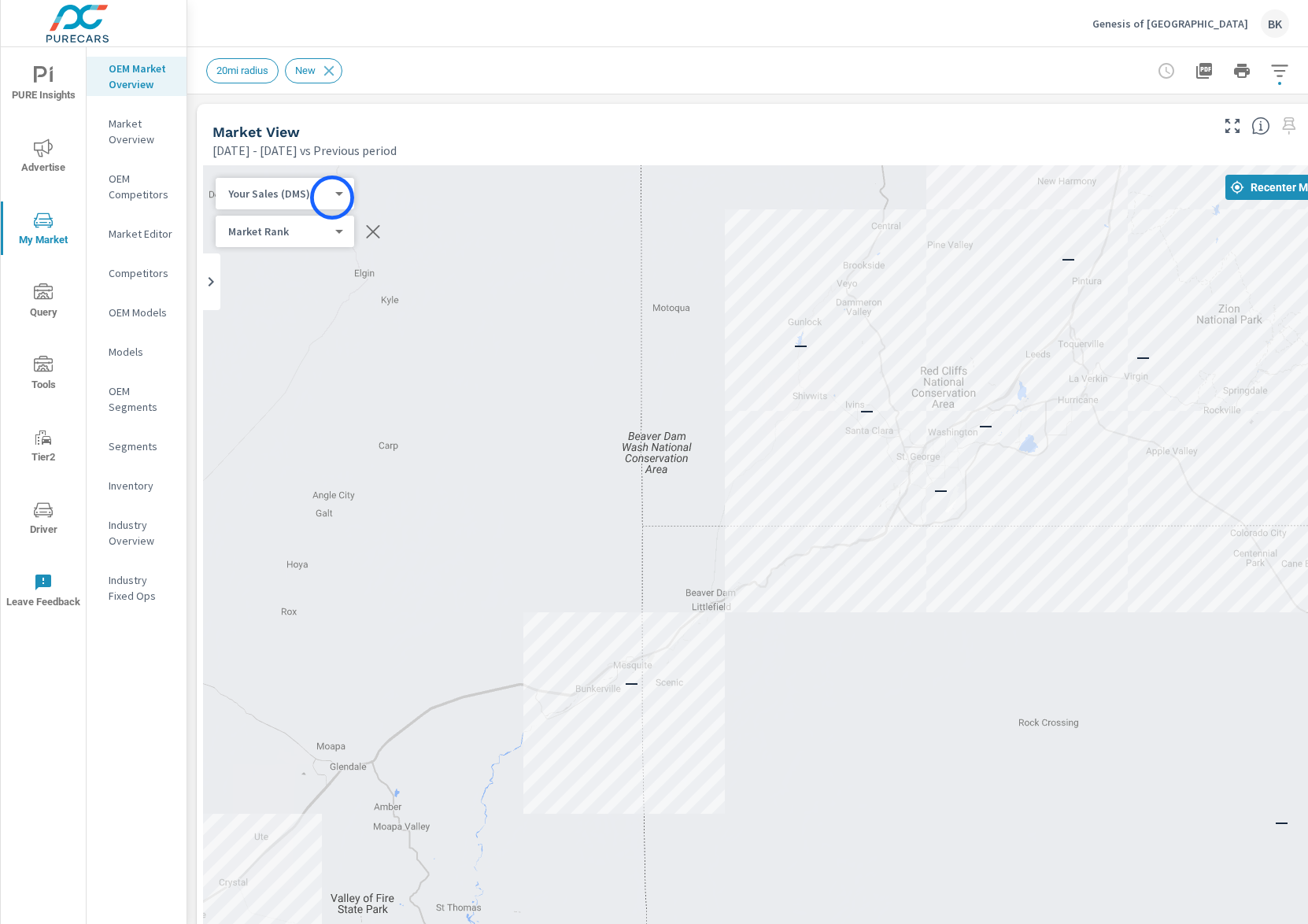
click at [326, 191] on body "PURE Insights Advertise My Market Query Tools Tier2 Driver Leave Feedback OEM M…" at bounding box center [654, 470] width 1308 height 941
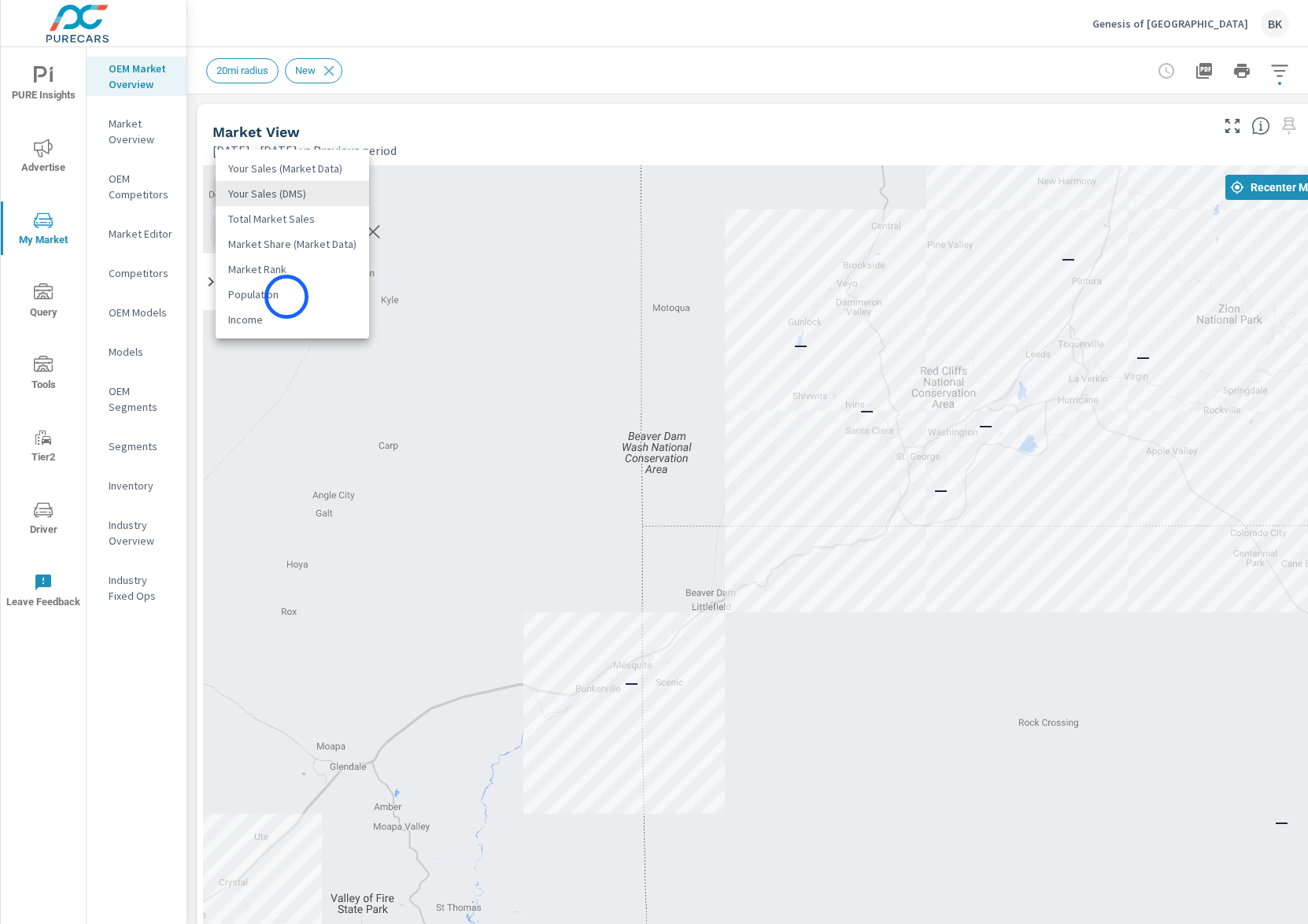
click at [287, 296] on li "Population" at bounding box center [293, 295] width 154 height 25
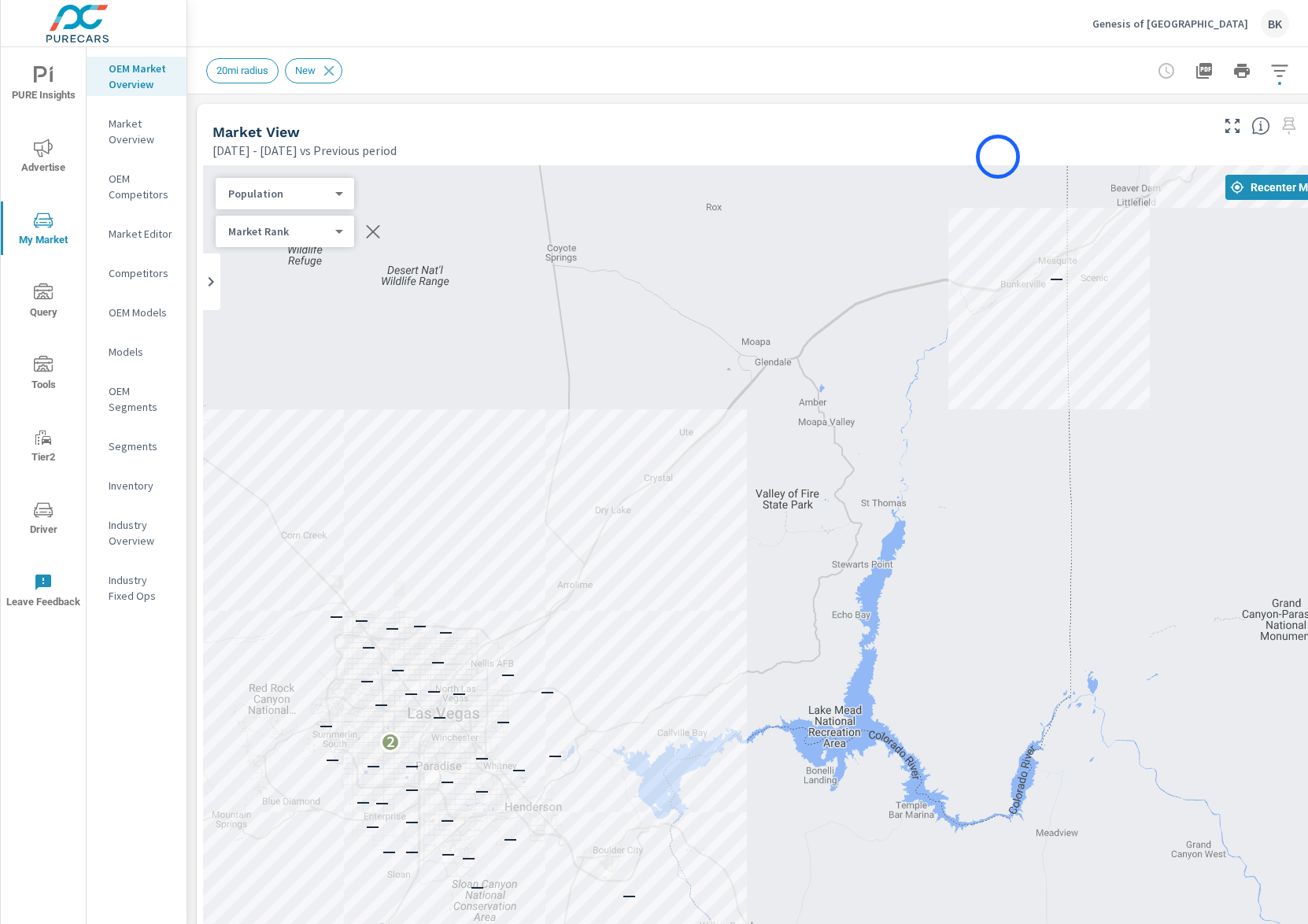
drag, startPoint x: 618, startPoint y: 530, endPoint x: 998, endPoint y: 156, distance: 533.2
click at [998, 156] on div "Market View Feb 01, 2025 - Jul 31, 2025 vs Previous period ← Move left → Move r…" at bounding box center [770, 600] width 1146 height 992
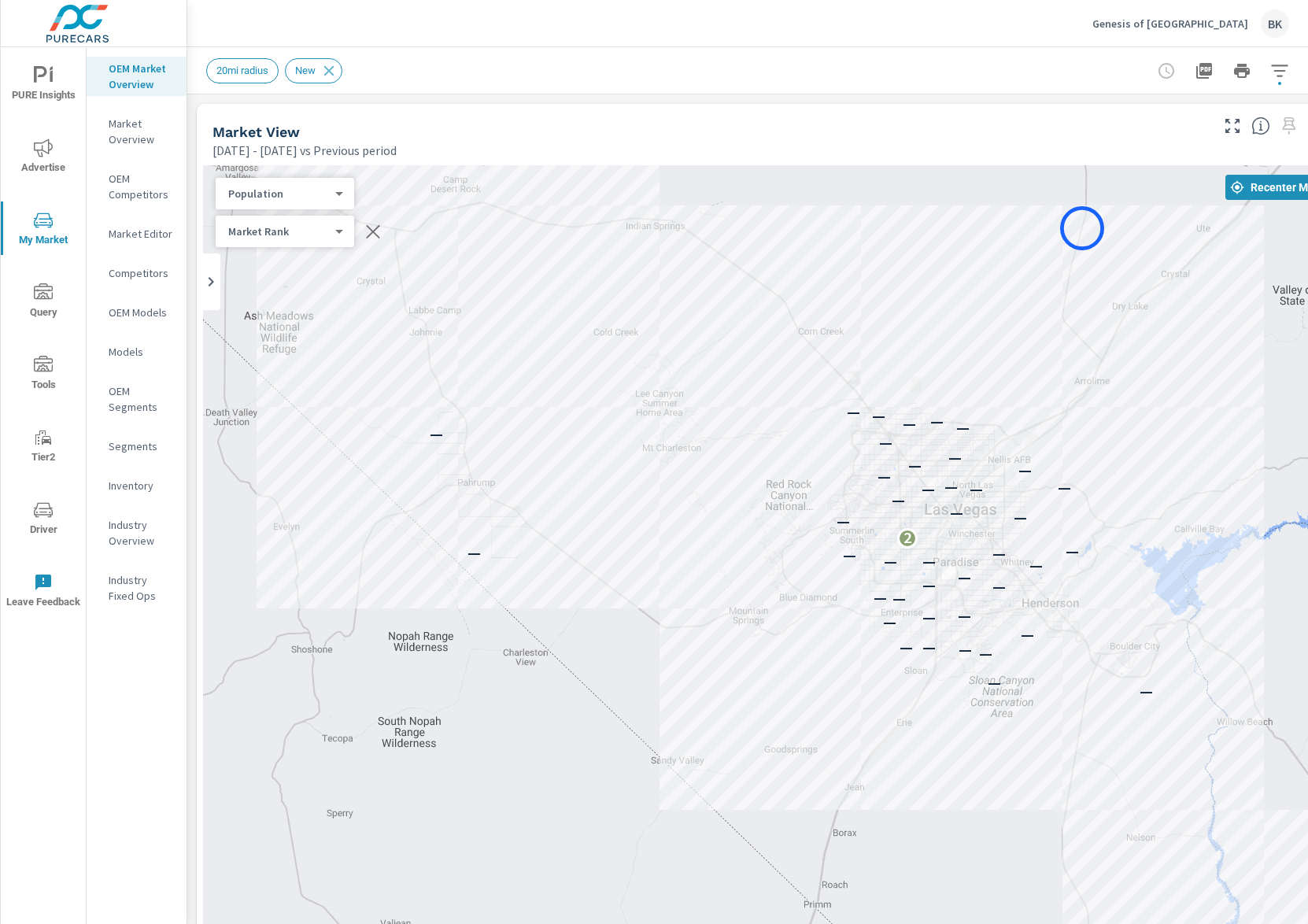
drag, startPoint x: 565, startPoint y: 432, endPoint x: 1082, endPoint y: 228, distance: 555.8
click at [1082, 228] on div "— — — — — — — — — — — — — — — — — — — — — — — 2 — — — — — — — — — — — — — — — —…" at bounding box center [770, 603] width 1133 height 875
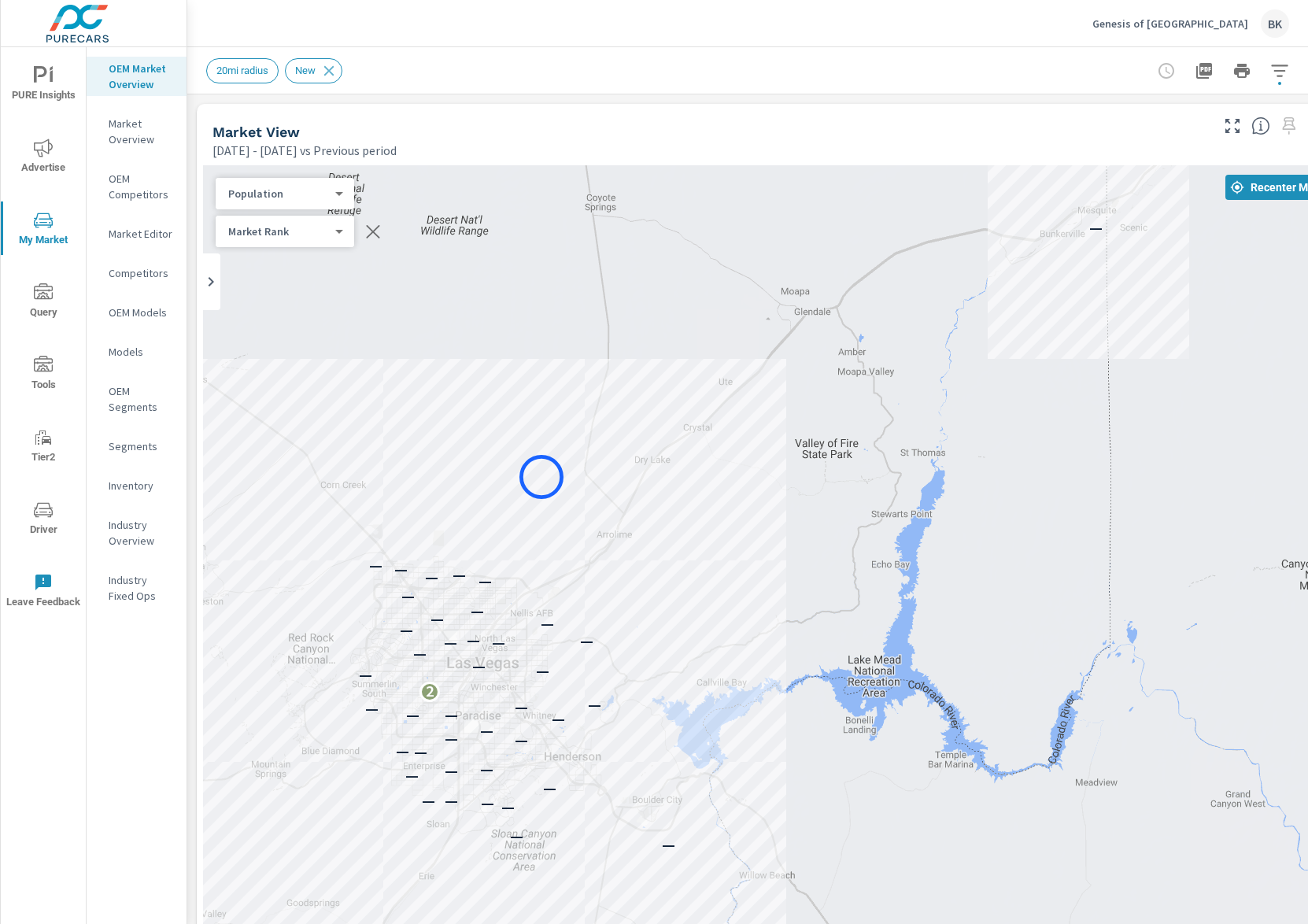
drag, startPoint x: 914, startPoint y: 343, endPoint x: 514, endPoint y: 485, distance: 424.5
click at [514, 485] on div "— — — — — — — — — — — — — — — — — — — — — — — 2 — — — — — — — — — — — — — — — —…" at bounding box center [770, 603] width 1133 height 875
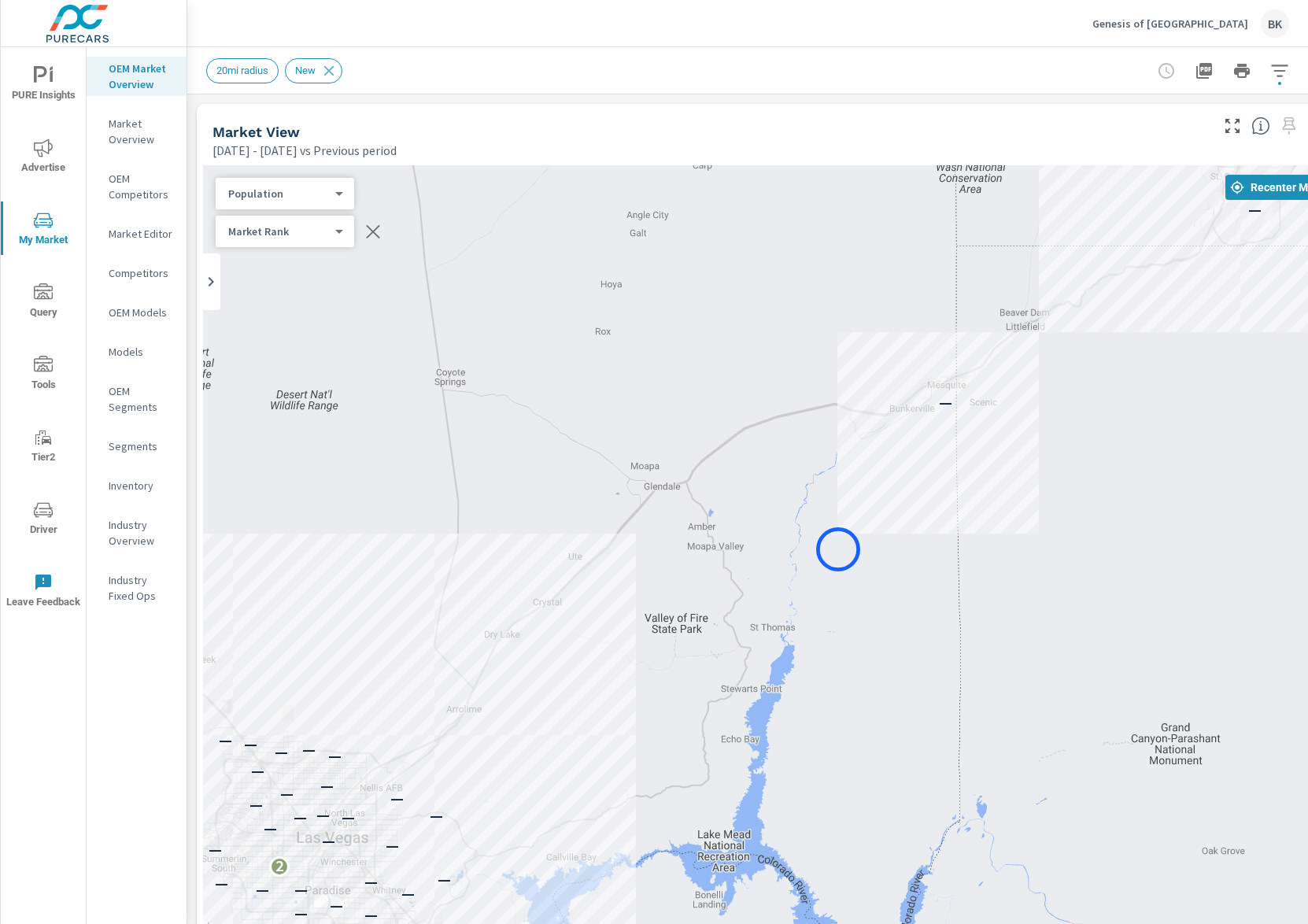
drag, startPoint x: 905, startPoint y: 444, endPoint x: 839, endPoint y: 550, distance: 124.9
click at [839, 550] on div "— — — — — — — — — — — — — — — — — — — — — — — 2 — — — — — — — — — — — — — — — —…" at bounding box center [770, 603] width 1133 height 875
